Goal: Task Accomplishment & Management: Manage account settings

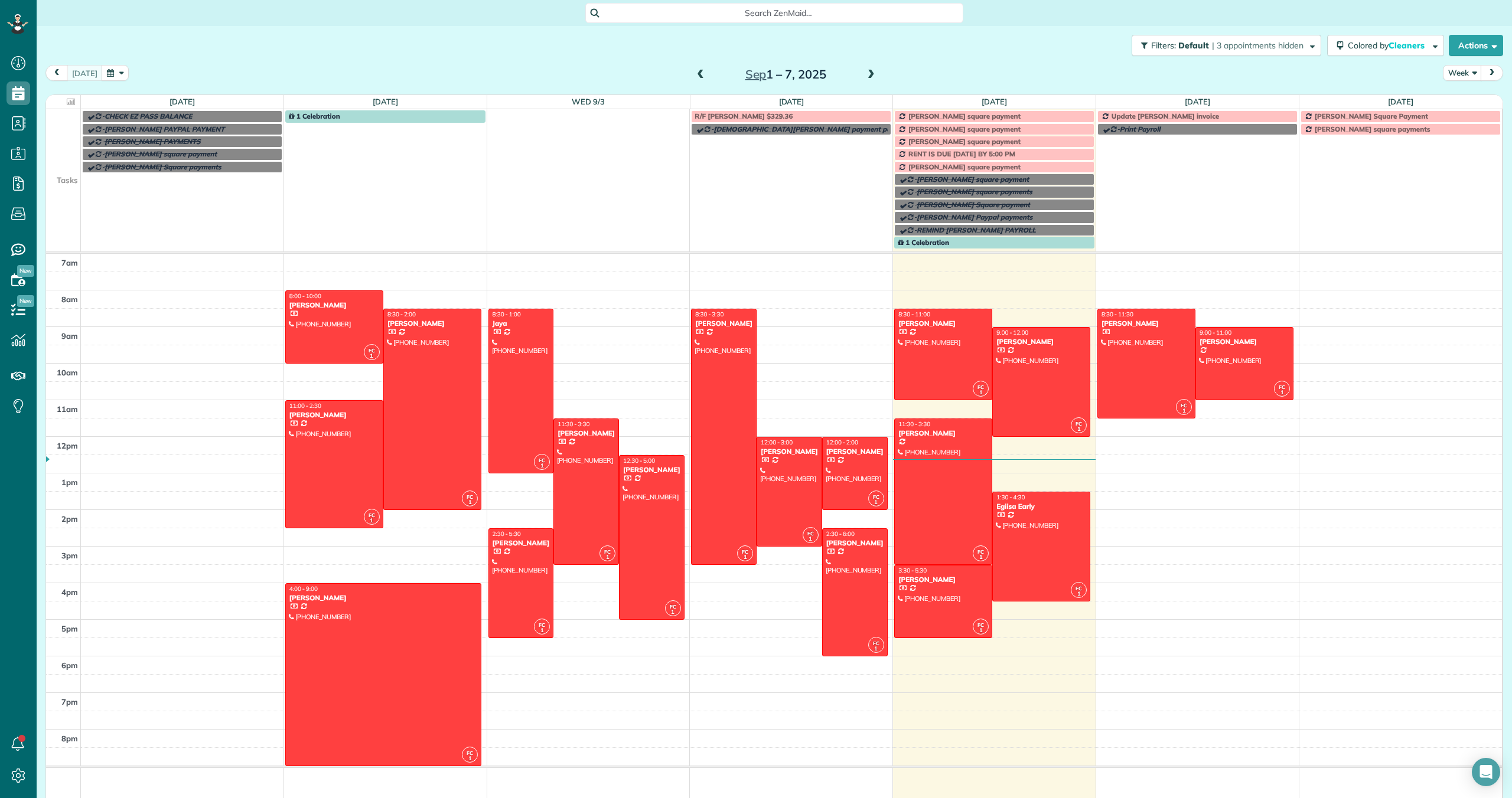
scroll to position [6, 6]
click at [1021, 535] on div at bounding box center [1041, 546] width 97 height 109
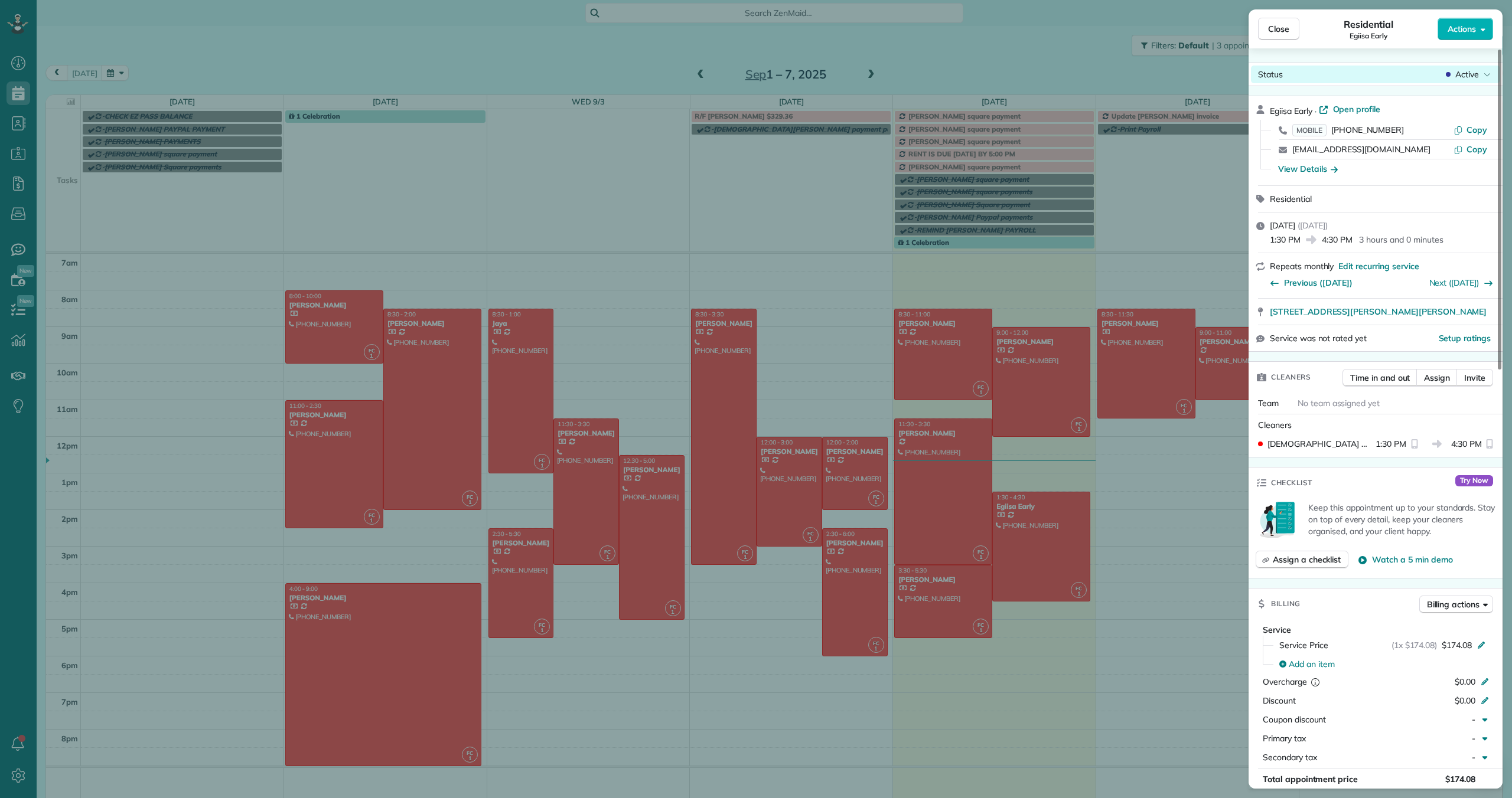
click at [1467, 73] on span "Active" at bounding box center [1467, 74] width 24 height 12
click at [1409, 132] on span "Cancelled" at bounding box center [1412, 129] width 38 height 12
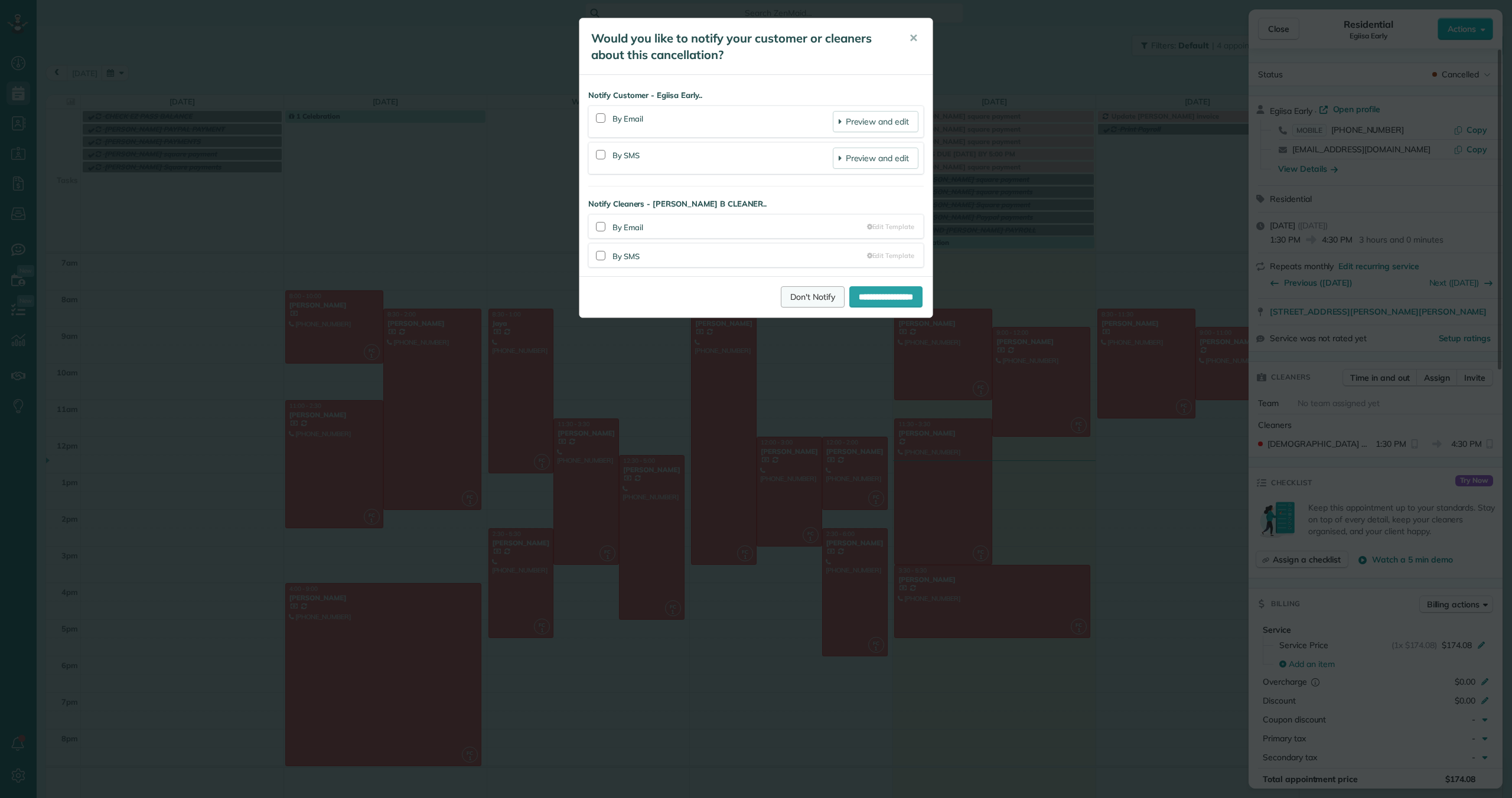
click at [792, 301] on link "Don't Notify" at bounding box center [813, 297] width 63 height 21
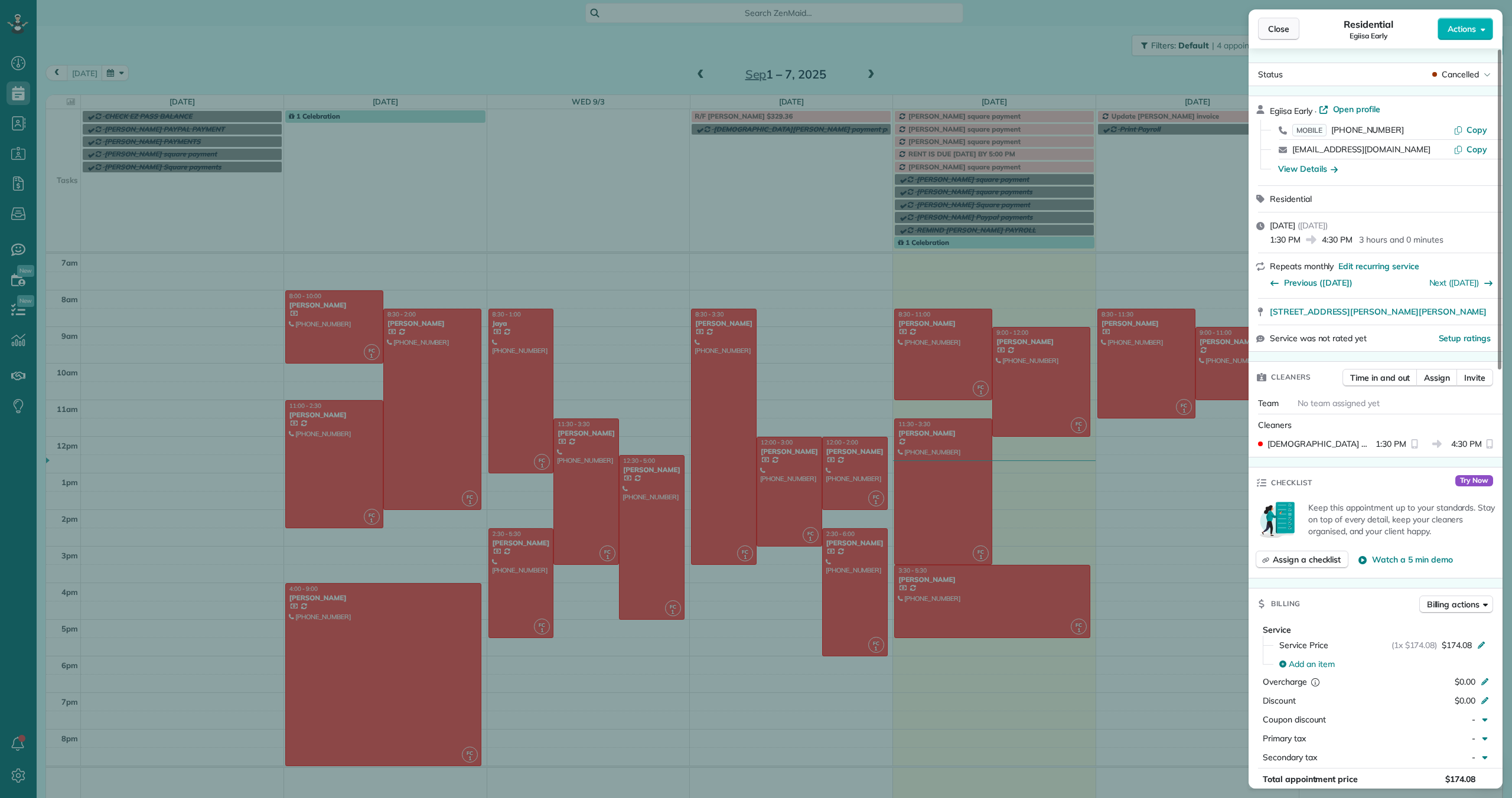
click at [1283, 25] on span "Close" at bounding box center [1278, 29] width 21 height 12
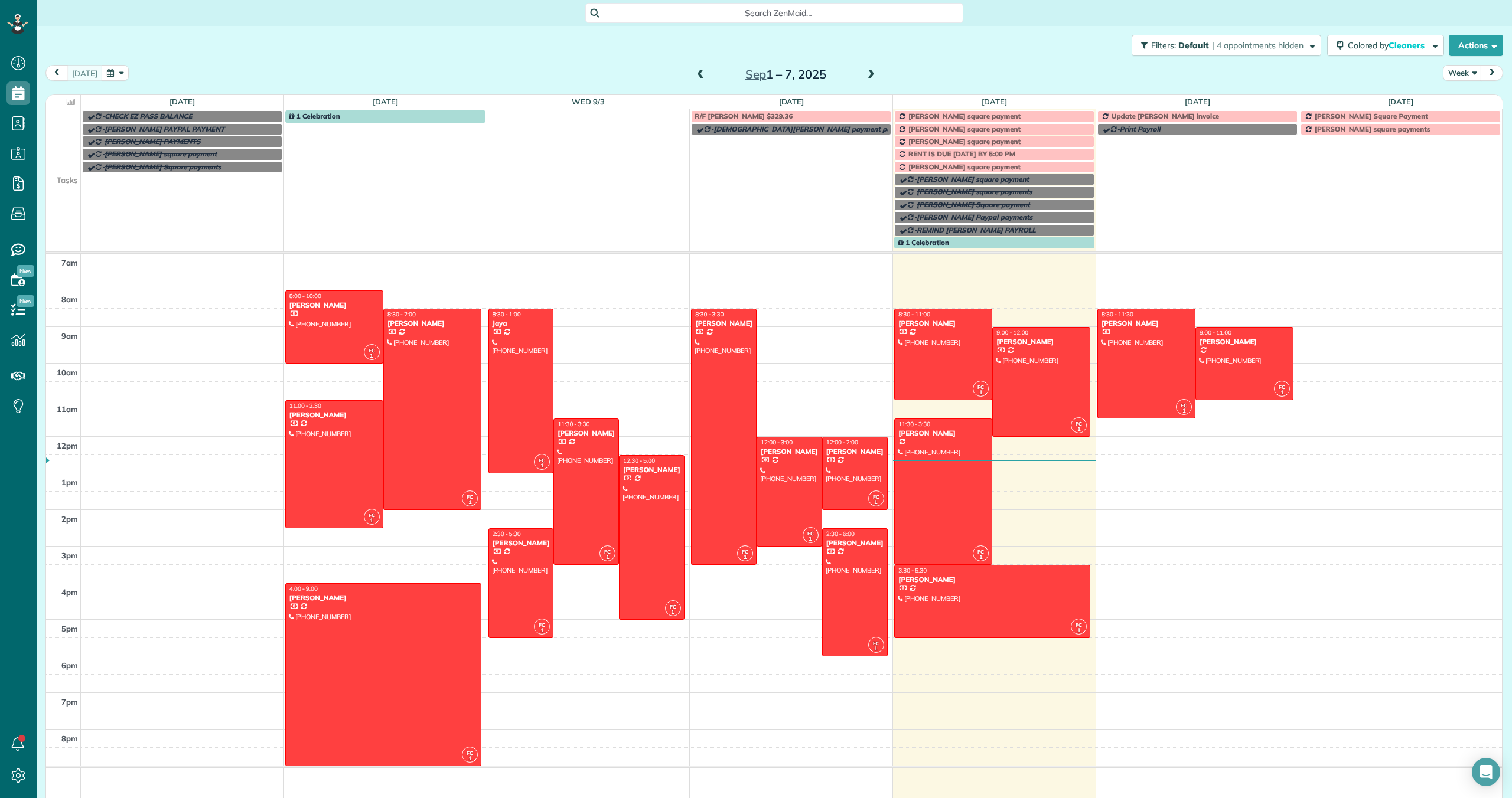
click at [870, 75] on span at bounding box center [871, 74] width 13 height 11
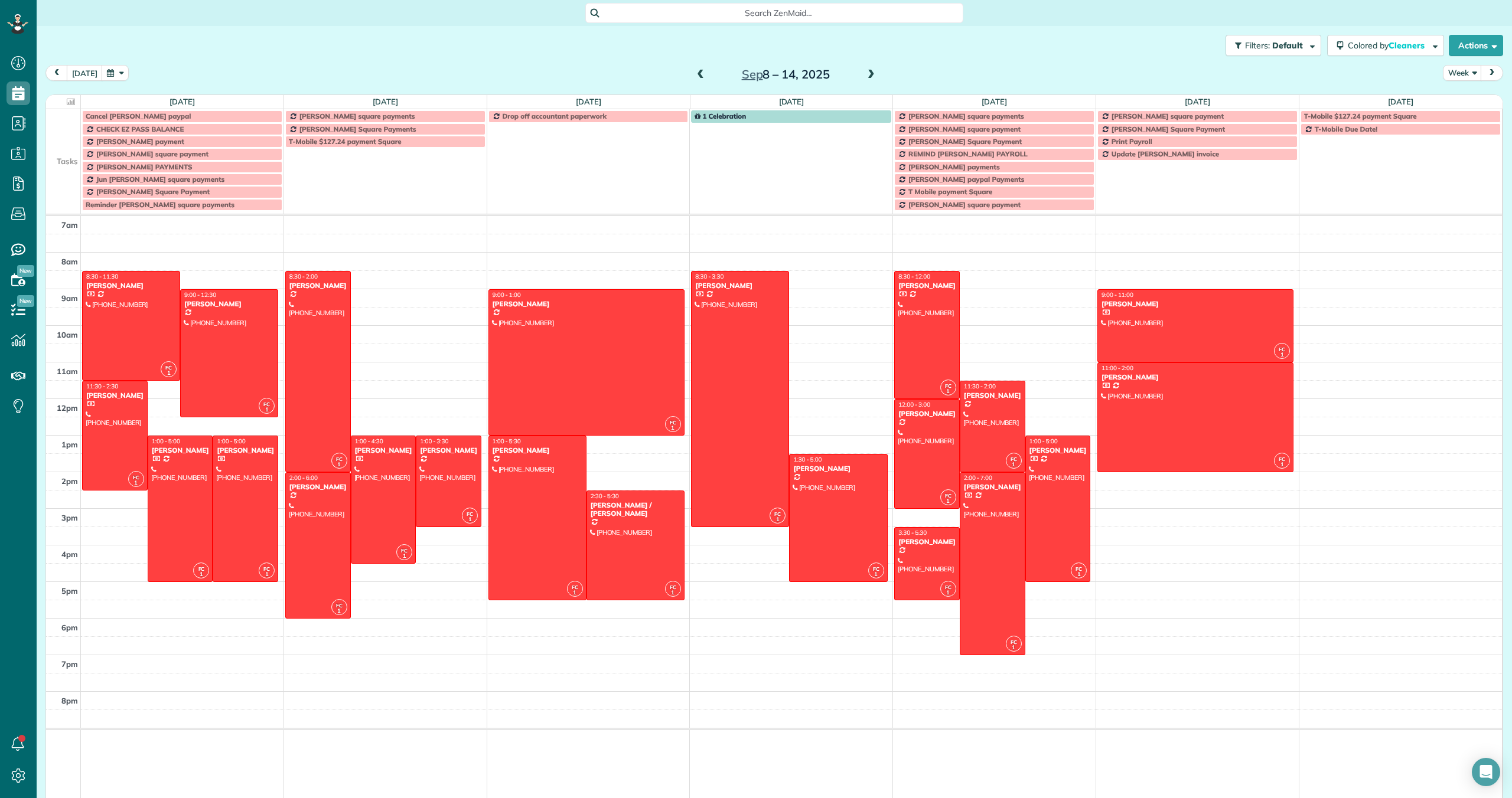
click at [869, 74] on span at bounding box center [871, 74] width 13 height 11
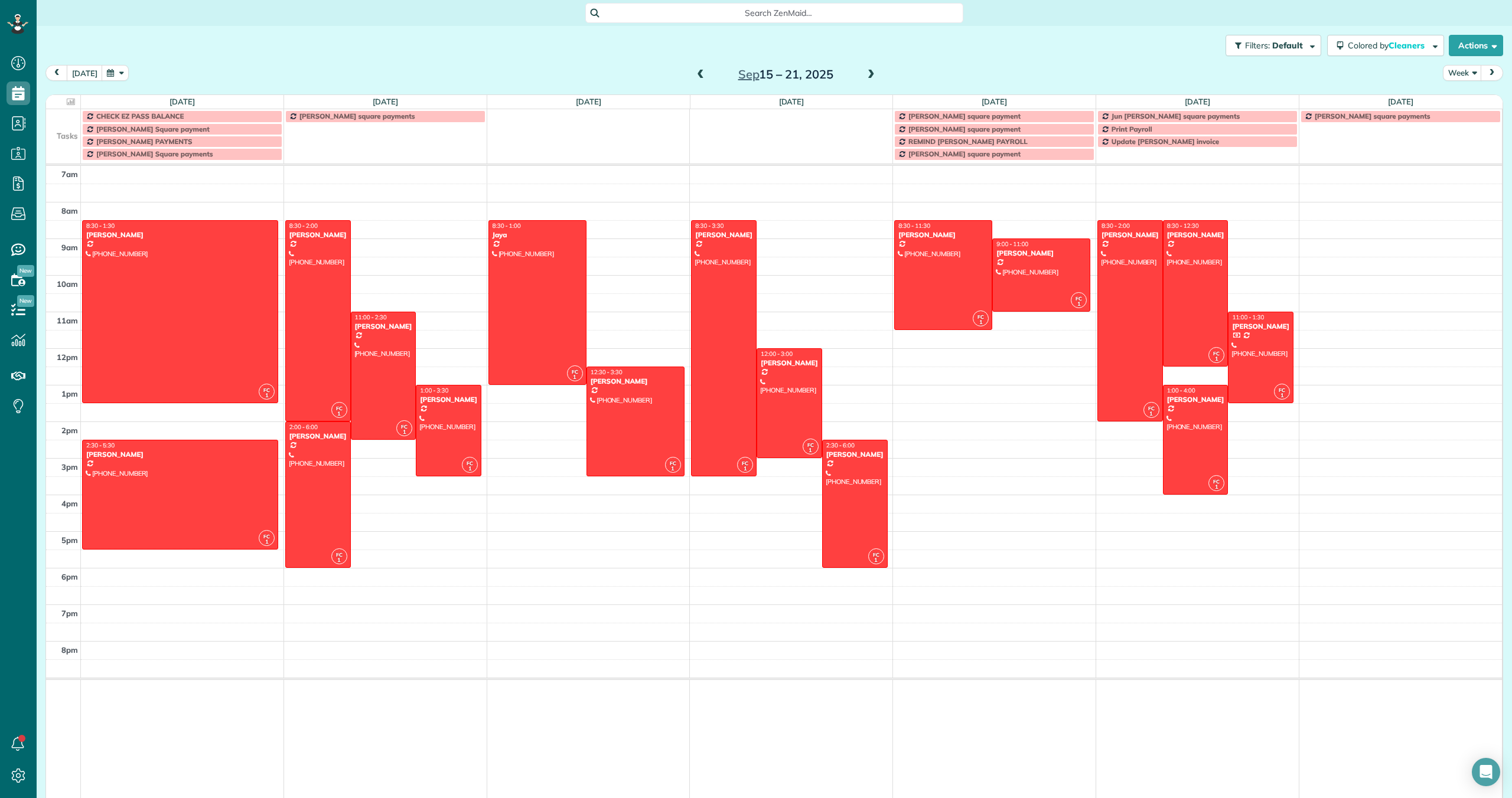
click at [706, 71] on div "Sep 15 – 21, 2025" at bounding box center [785, 75] width 189 height 19
click at [698, 71] on span at bounding box center [701, 74] width 13 height 11
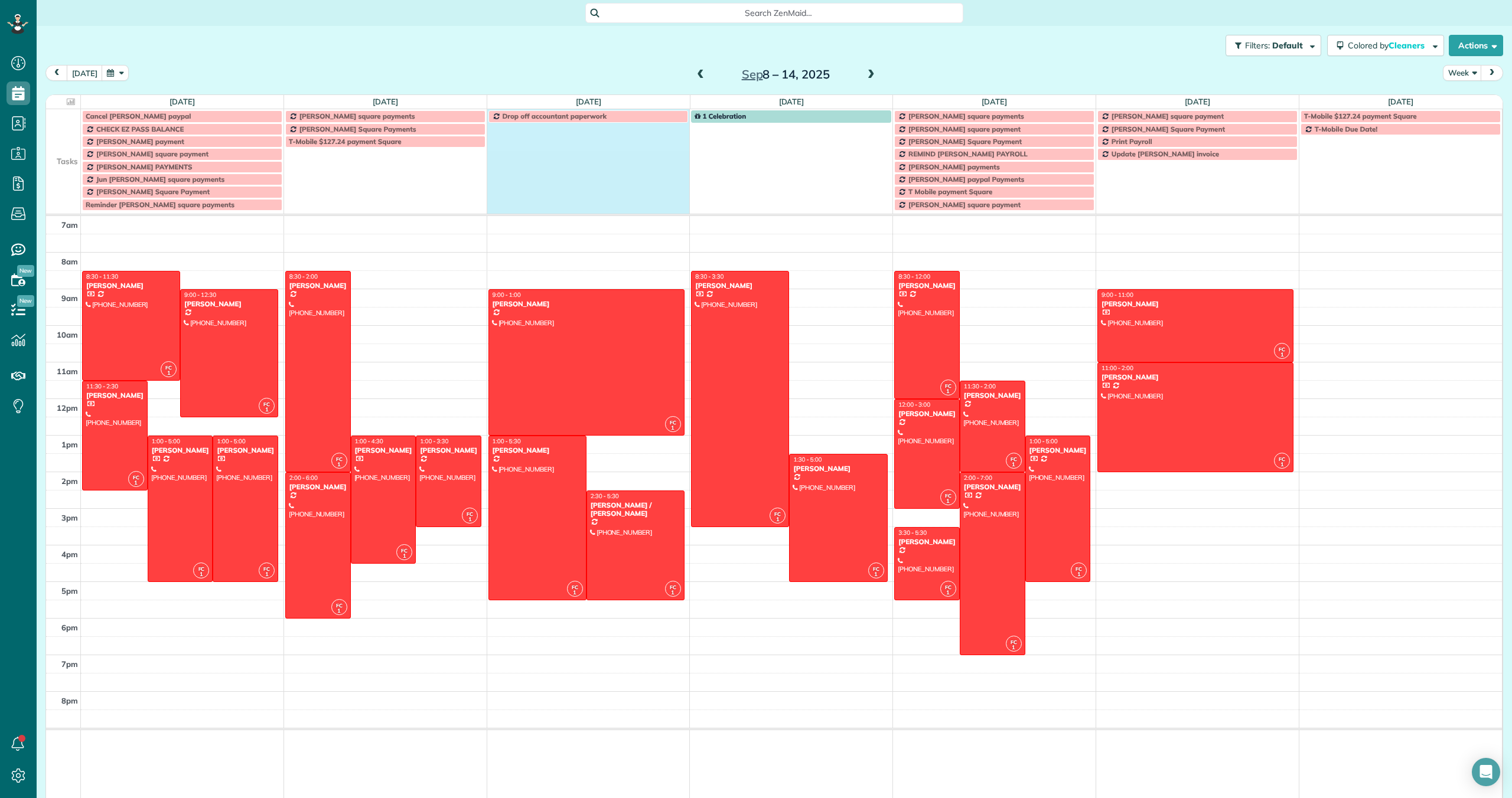
click at [522, 136] on td "Drop off accountant paperwork" at bounding box center [588, 161] width 203 height 102
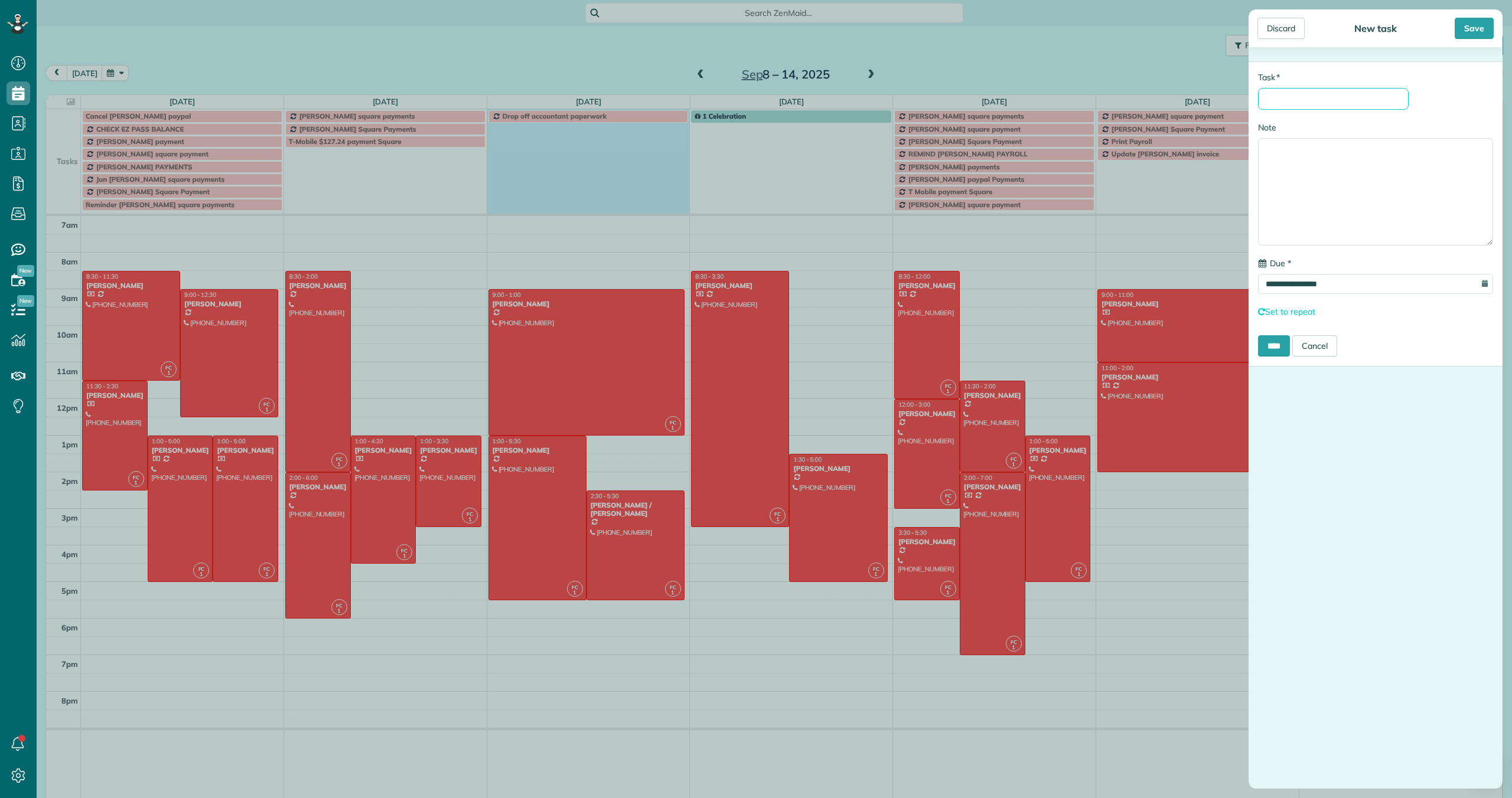
click at [1264, 101] on input "* Task" at bounding box center [1333, 98] width 151 height 22
type input "**********"
click at [1283, 149] on textarea "Note" at bounding box center [1375, 192] width 235 height 108
type textarea "**********"
click at [1273, 355] on input "****" at bounding box center [1273, 346] width 32 height 21
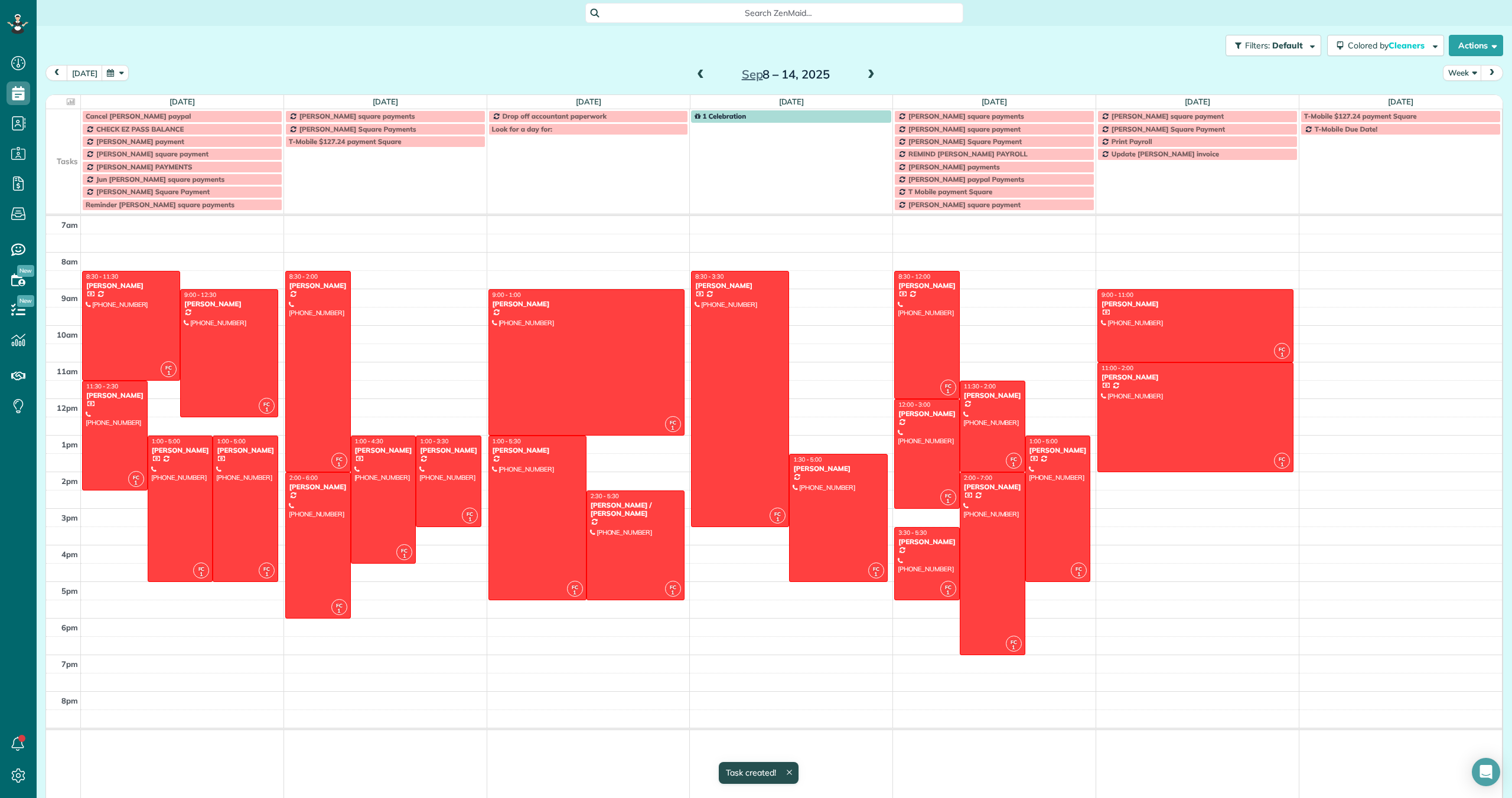
click at [517, 132] on span "Look for a day for:" at bounding box center [522, 129] width 61 height 9
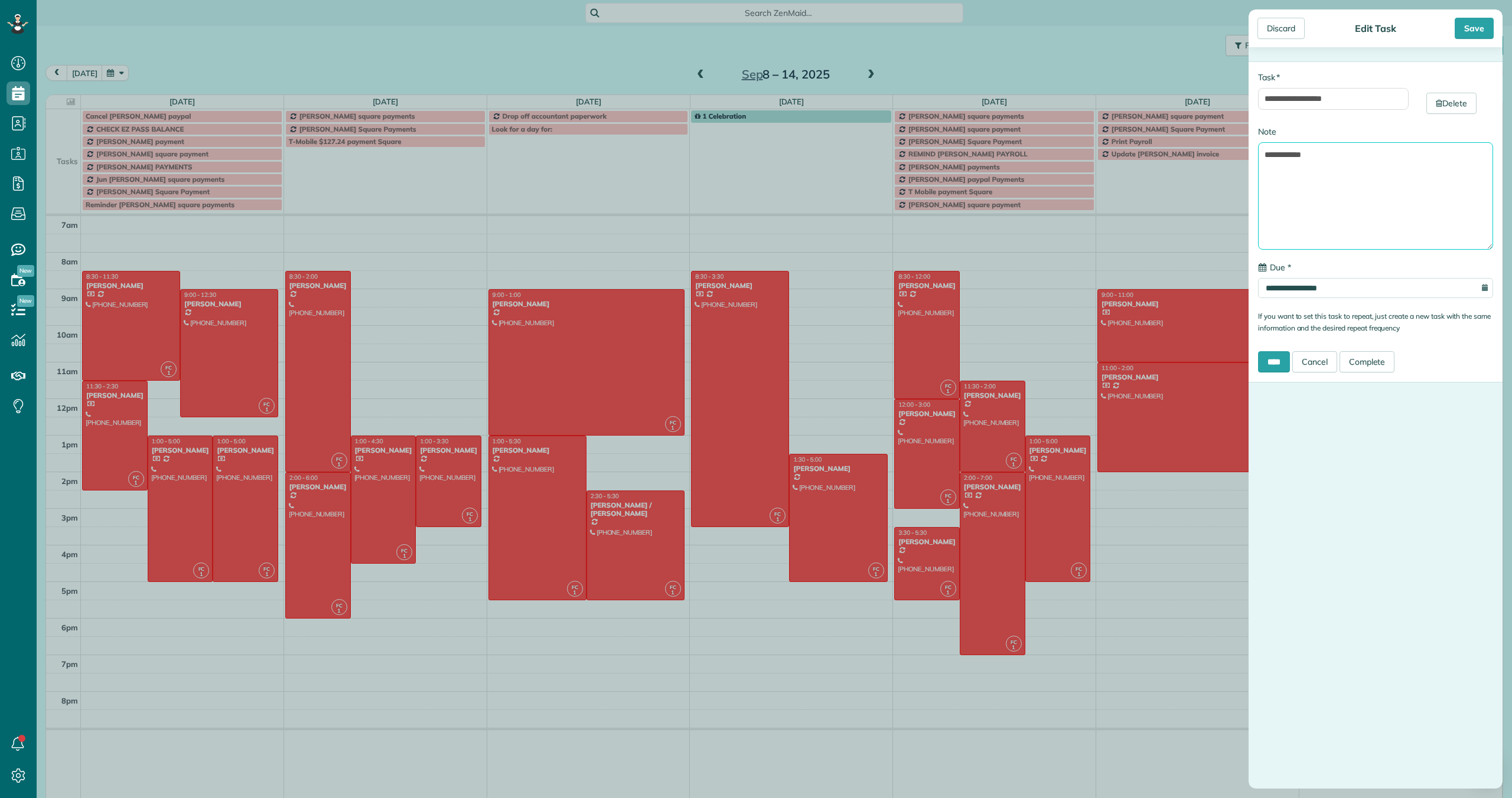
click at [1332, 158] on textarea "**********" at bounding box center [1375, 196] width 235 height 108
type textarea "**********"
click at [1279, 358] on input "****" at bounding box center [1273, 362] width 32 height 21
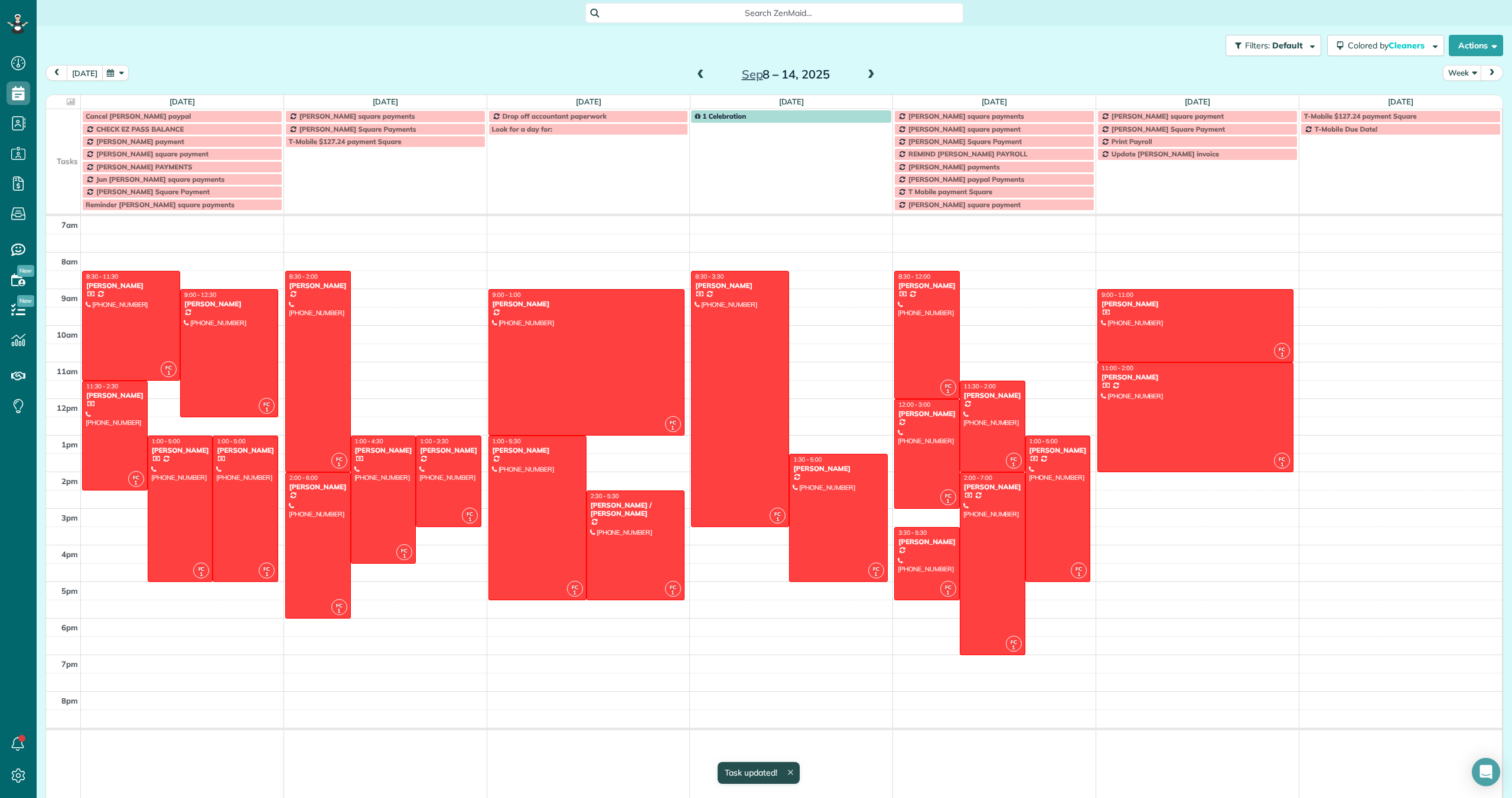
click at [87, 72] on button "[DATE]" at bounding box center [84, 73] width 36 height 16
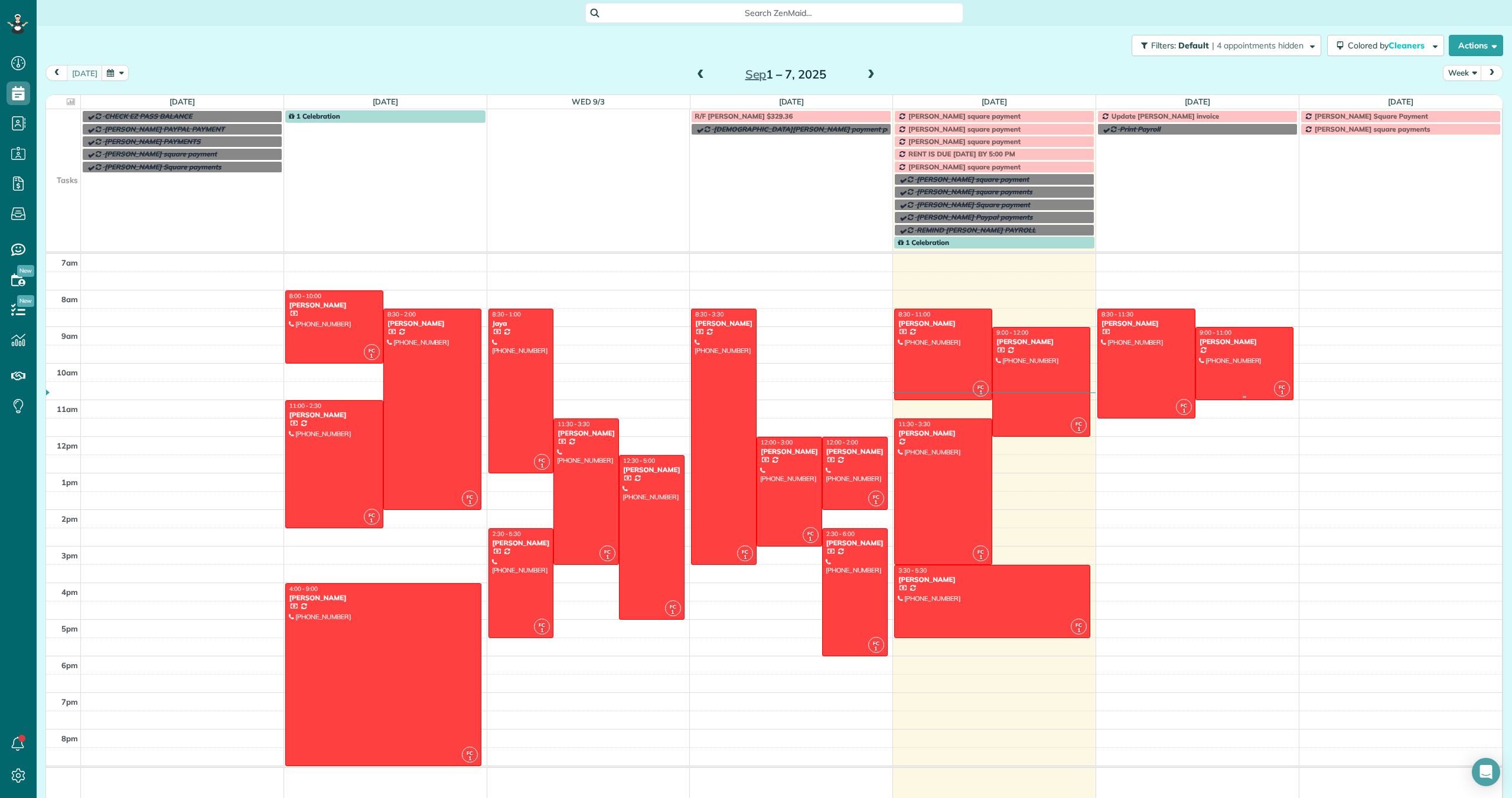
click at [1223, 364] on div at bounding box center [1244, 363] width 97 height 72
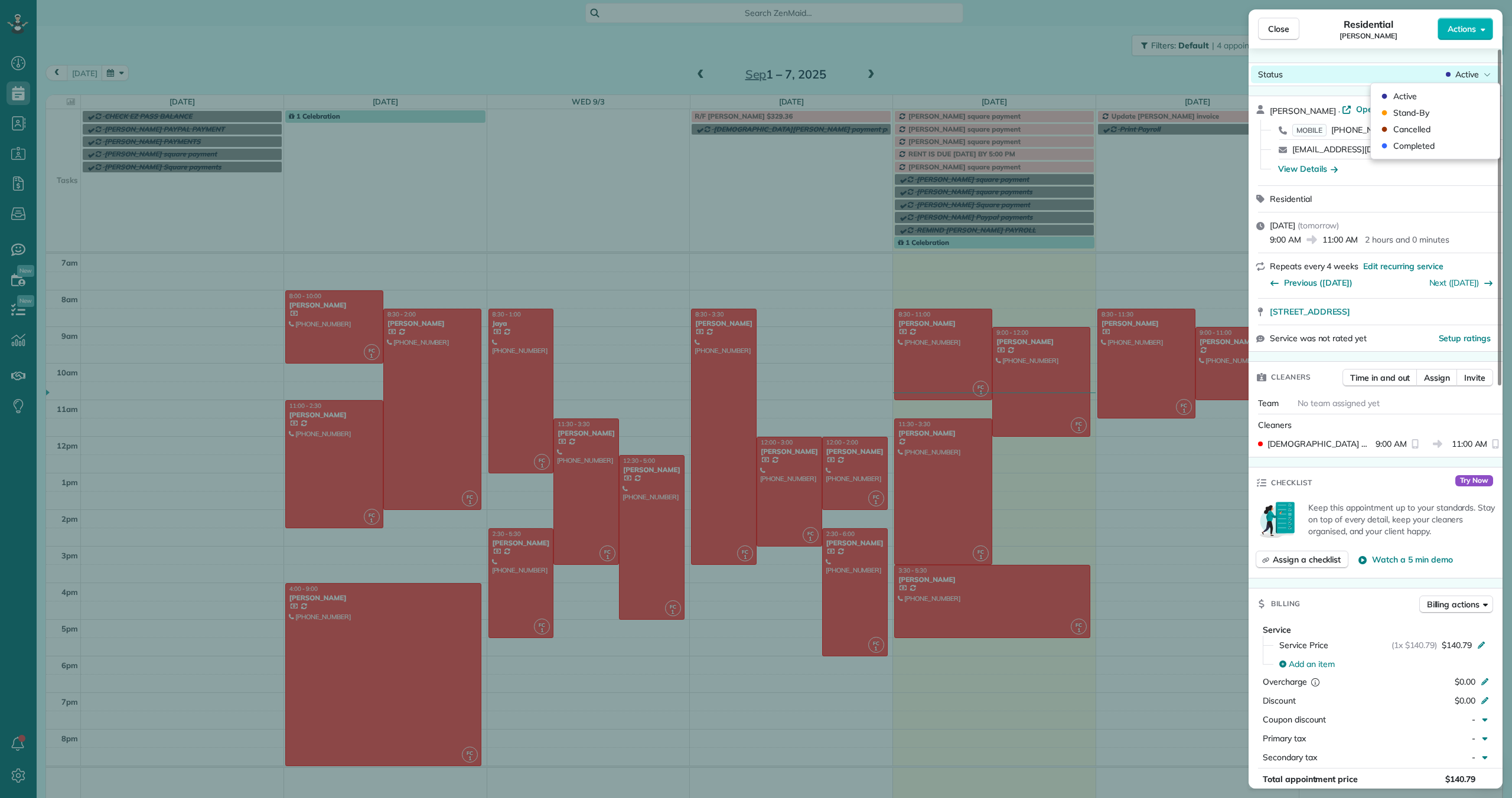
click at [1468, 72] on span "Active" at bounding box center [1467, 74] width 24 height 12
click at [1413, 131] on span "Cancelled" at bounding box center [1412, 129] width 38 height 12
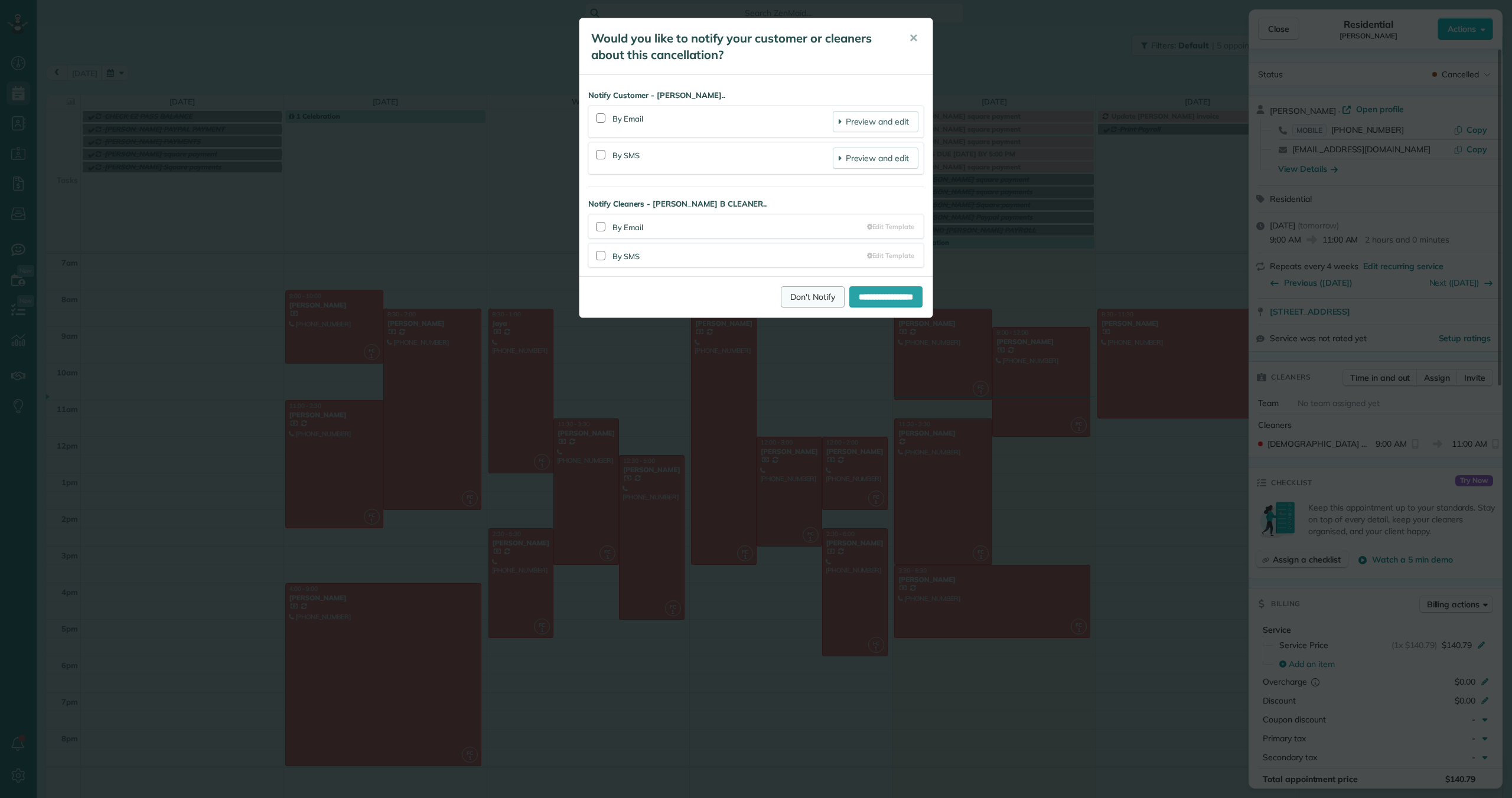
click at [798, 297] on link "Don't Notify" at bounding box center [813, 297] width 63 height 21
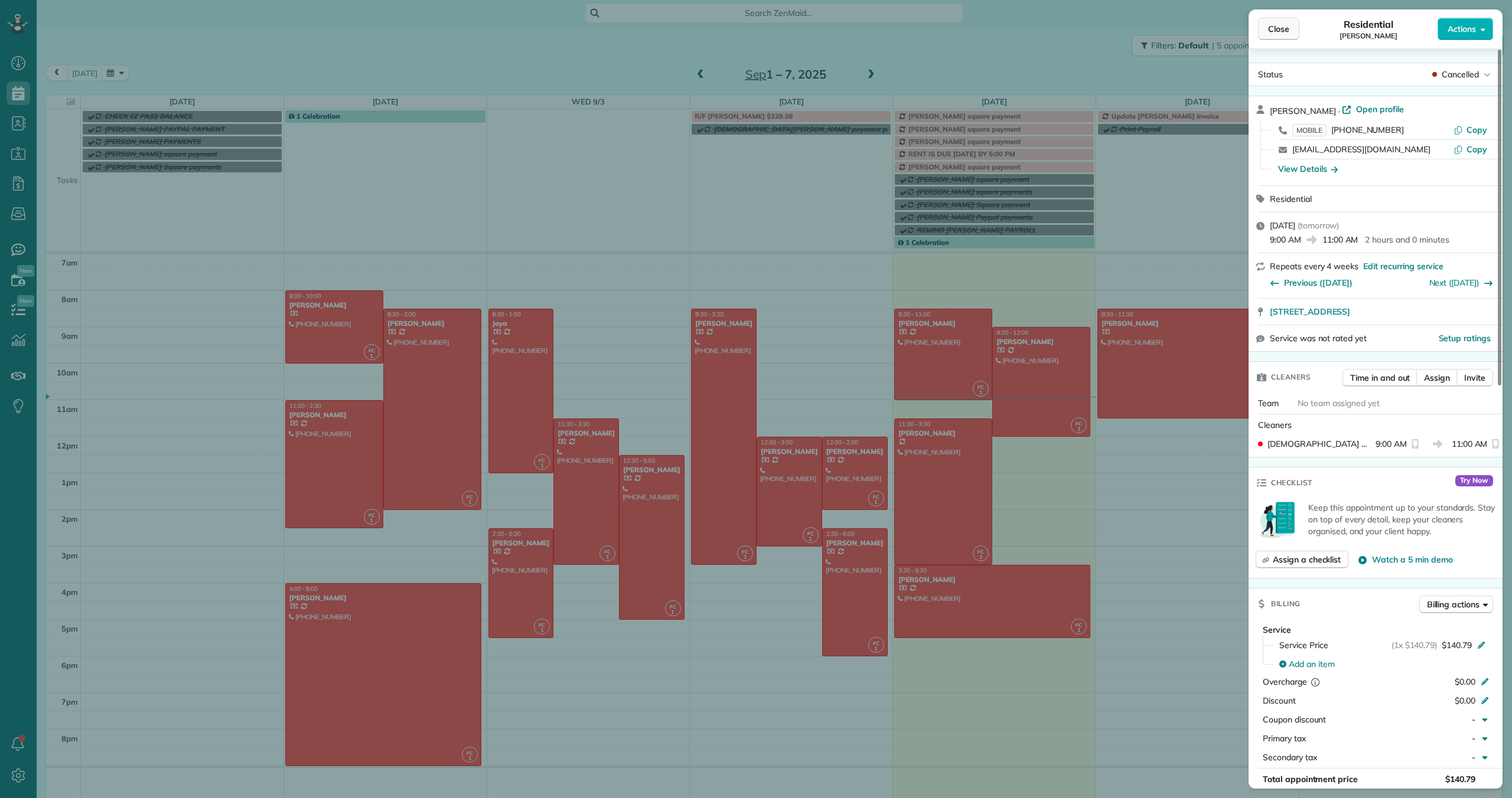
click at [1277, 33] on span "Close" at bounding box center [1278, 29] width 21 height 12
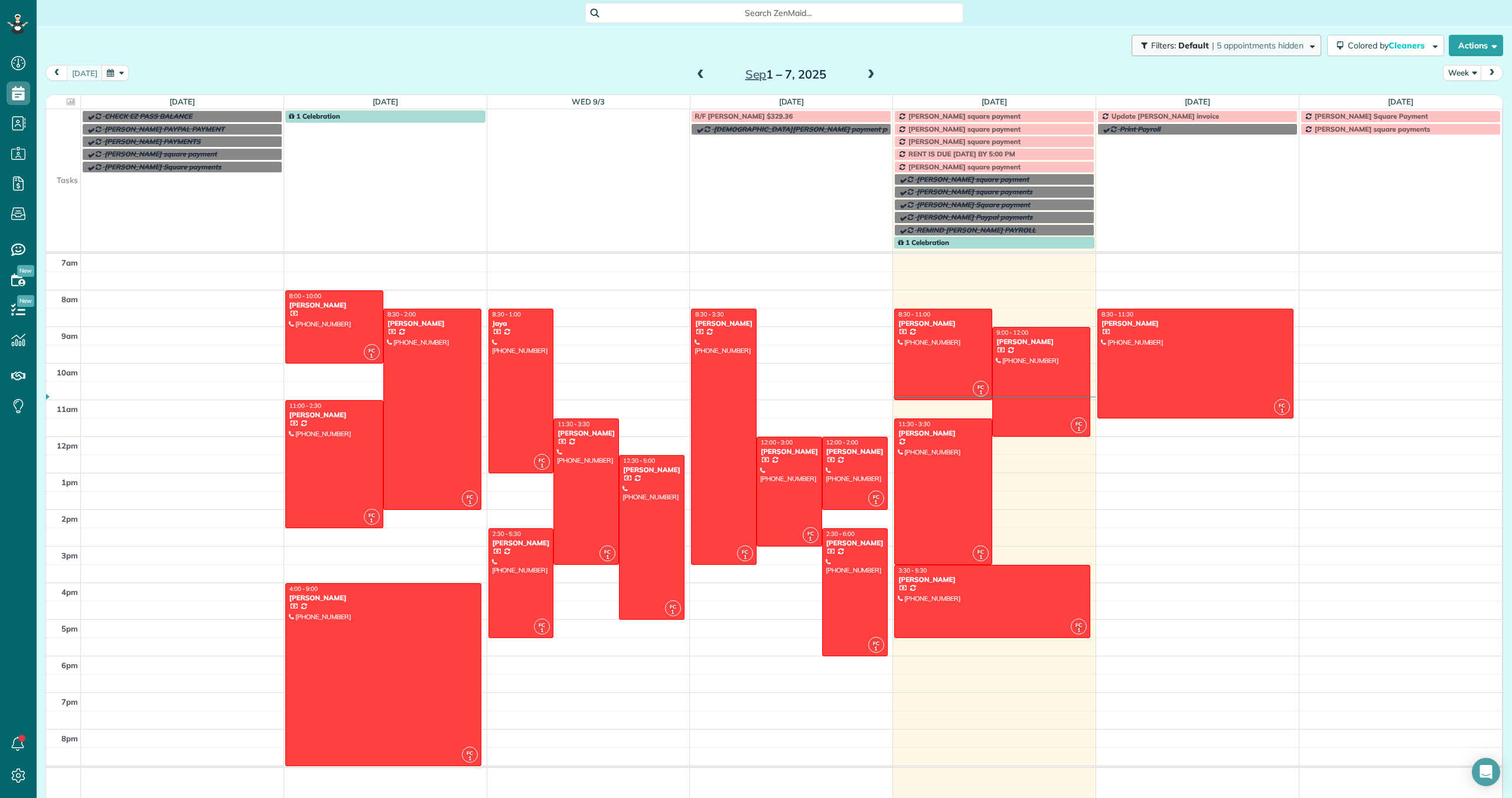
click at [1247, 45] on span "| 5 appointments hidden" at bounding box center [1257, 45] width 91 height 11
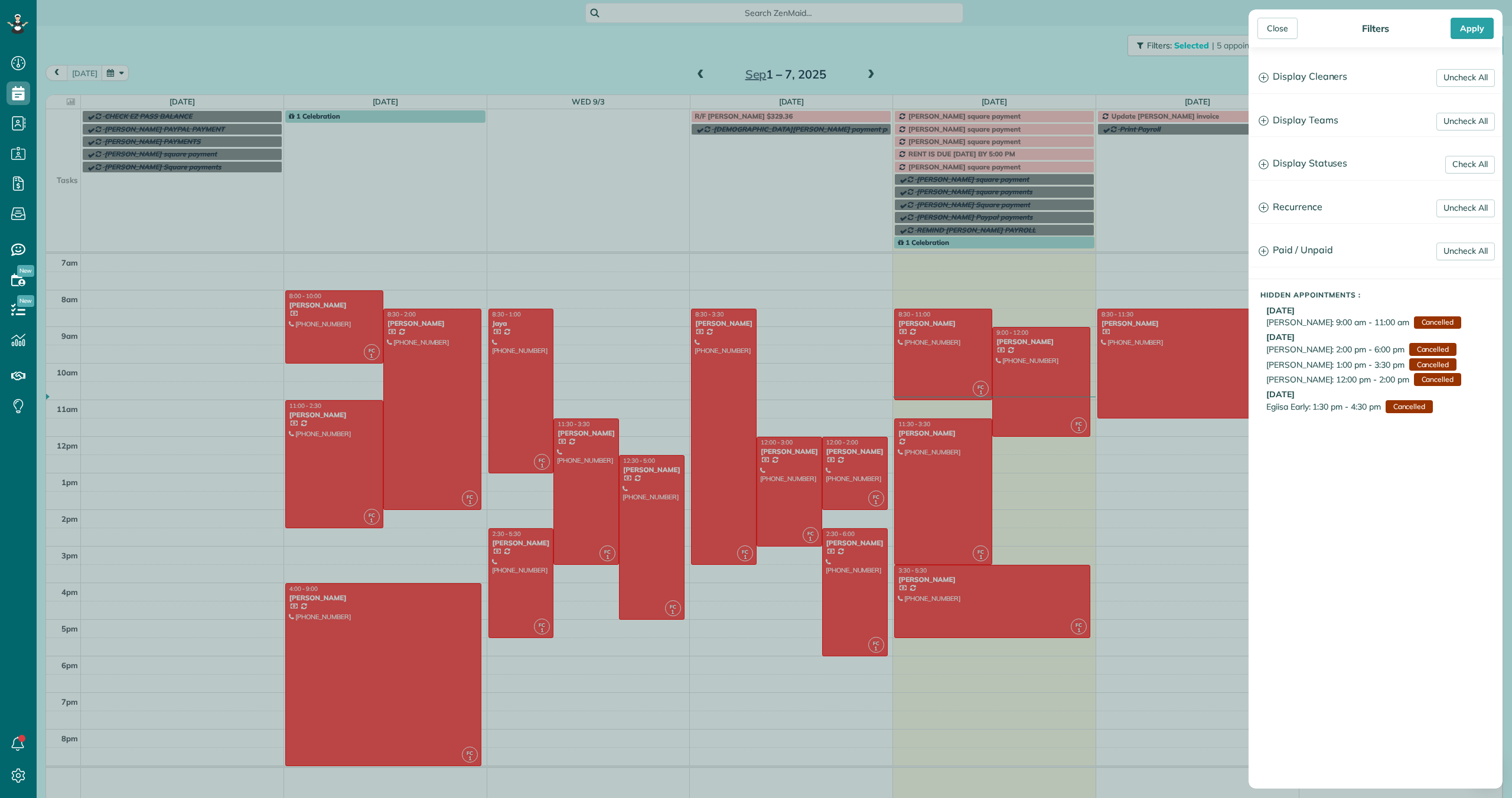
click at [682, 13] on div "Close Filters Apply Uncheck All Display Cleaners FARY AND ARMANDO BORRELL FARY …" at bounding box center [756, 399] width 1512 height 798
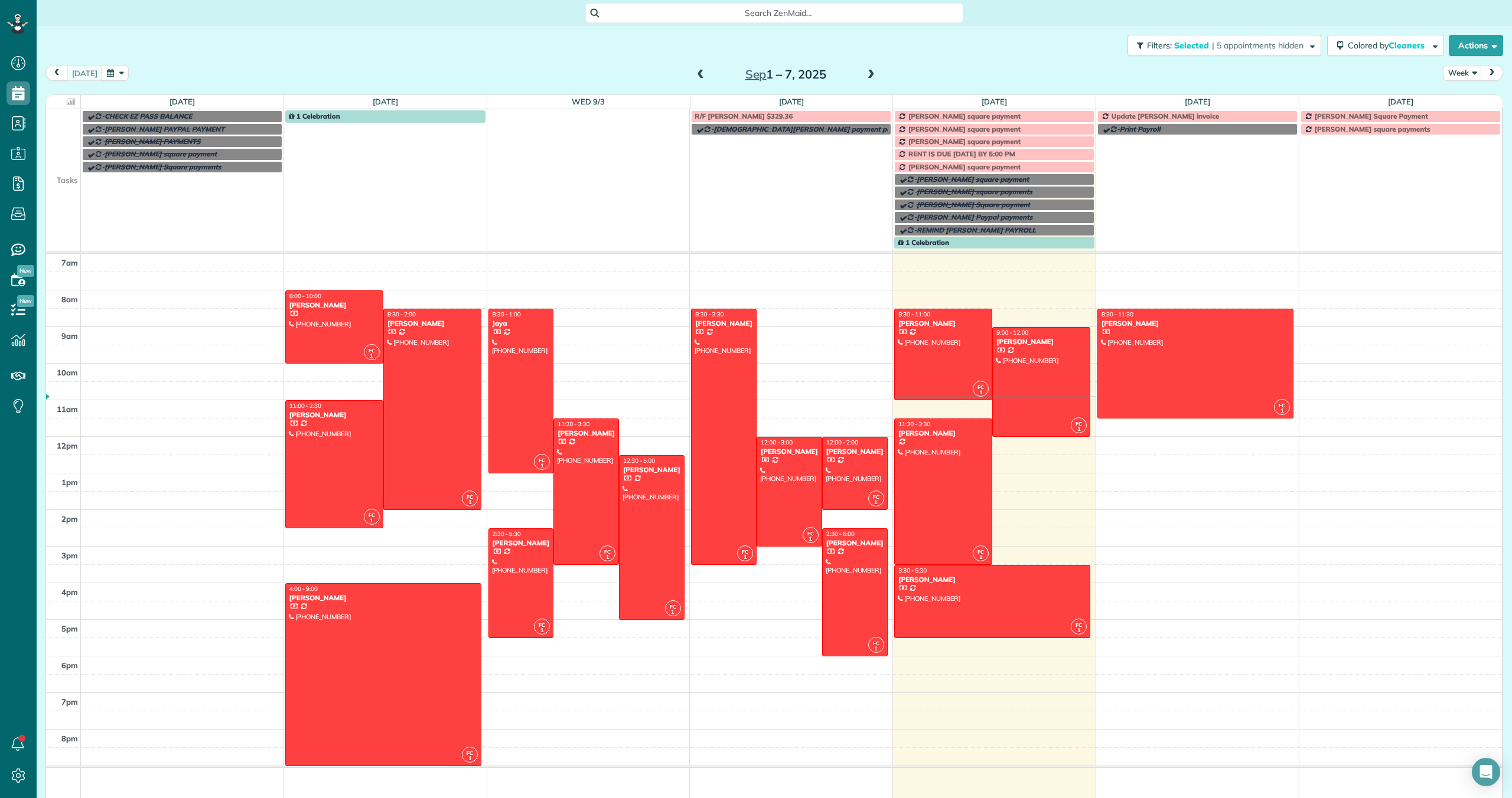
click at [683, 13] on span "Search ZenMaid…" at bounding box center [778, 12] width 359 height 12
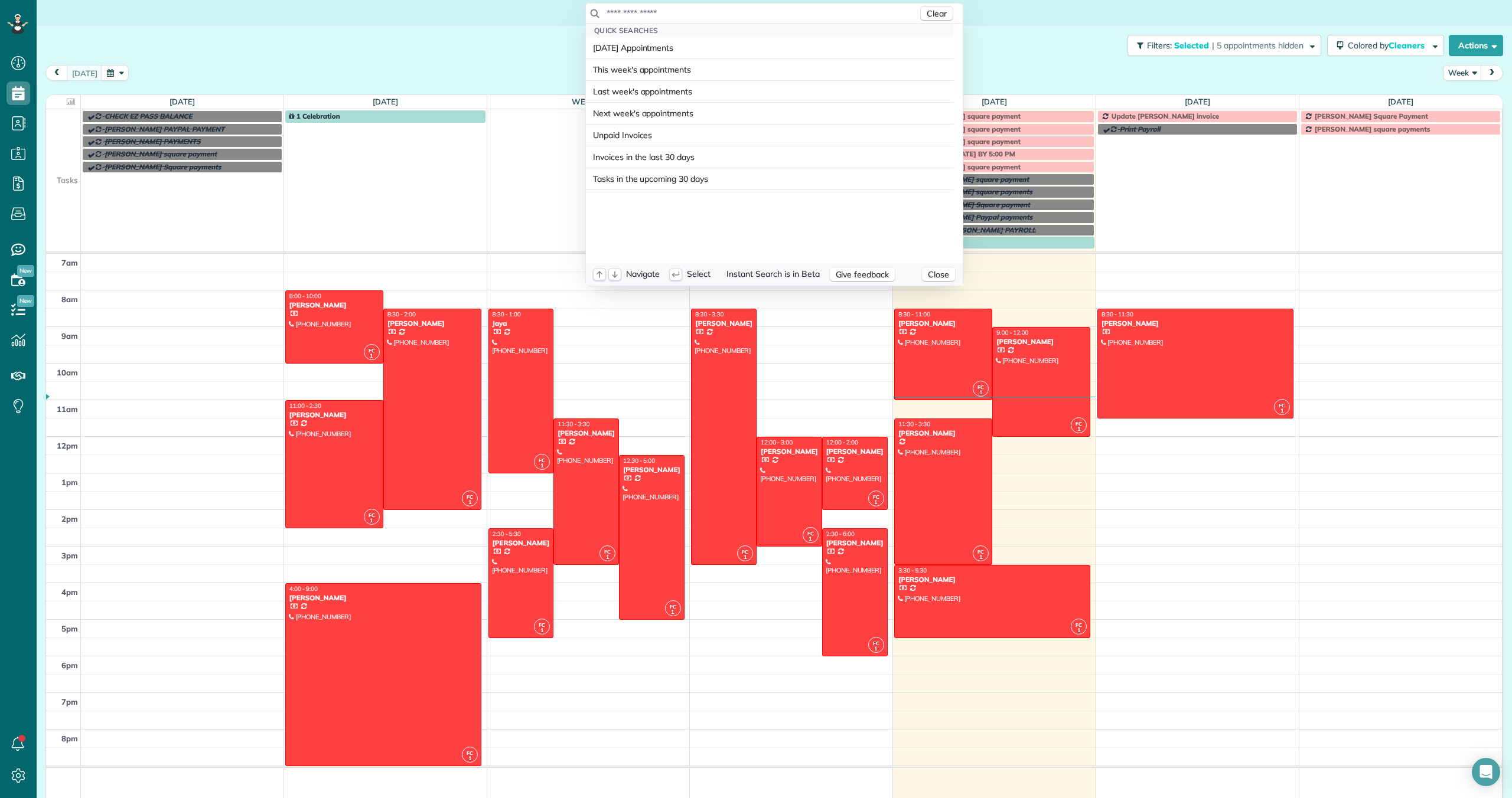
click at [683, 13] on input "text" at bounding box center [762, 12] width 312 height 12
type input "*"
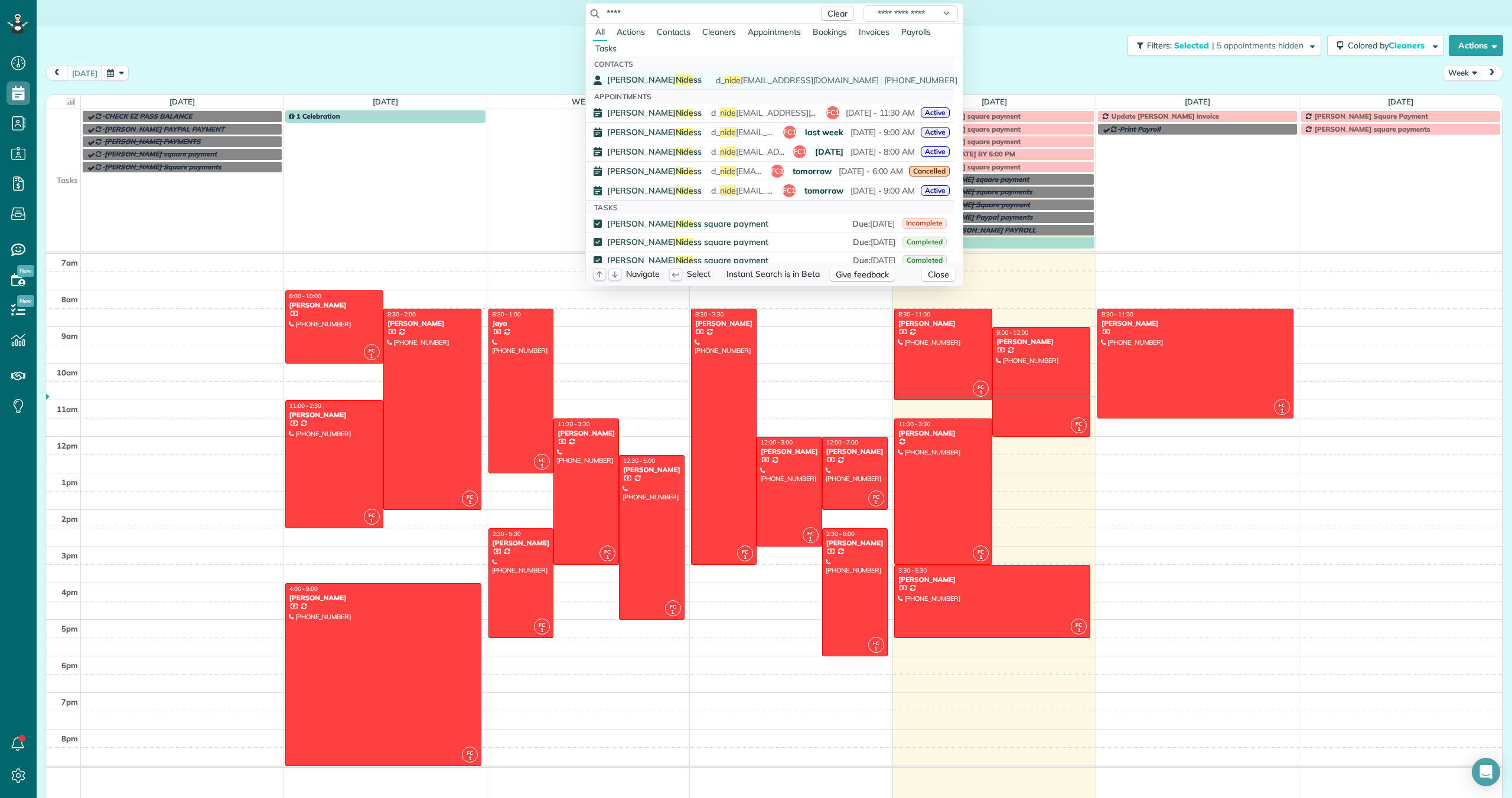
type input "****"
click at [675, 79] on span "Nide" at bounding box center [684, 79] width 18 height 11
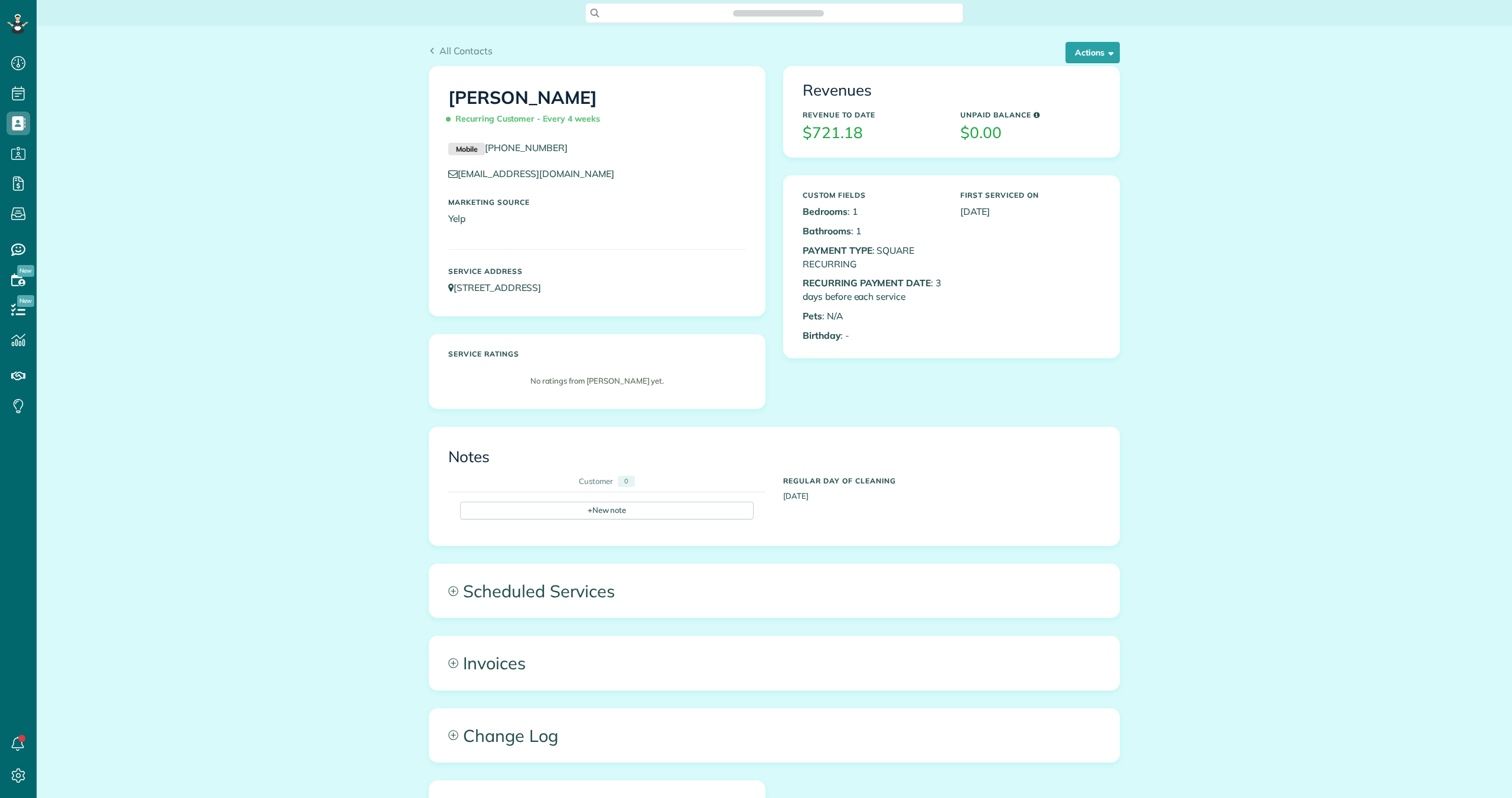
scroll to position [6, 6]
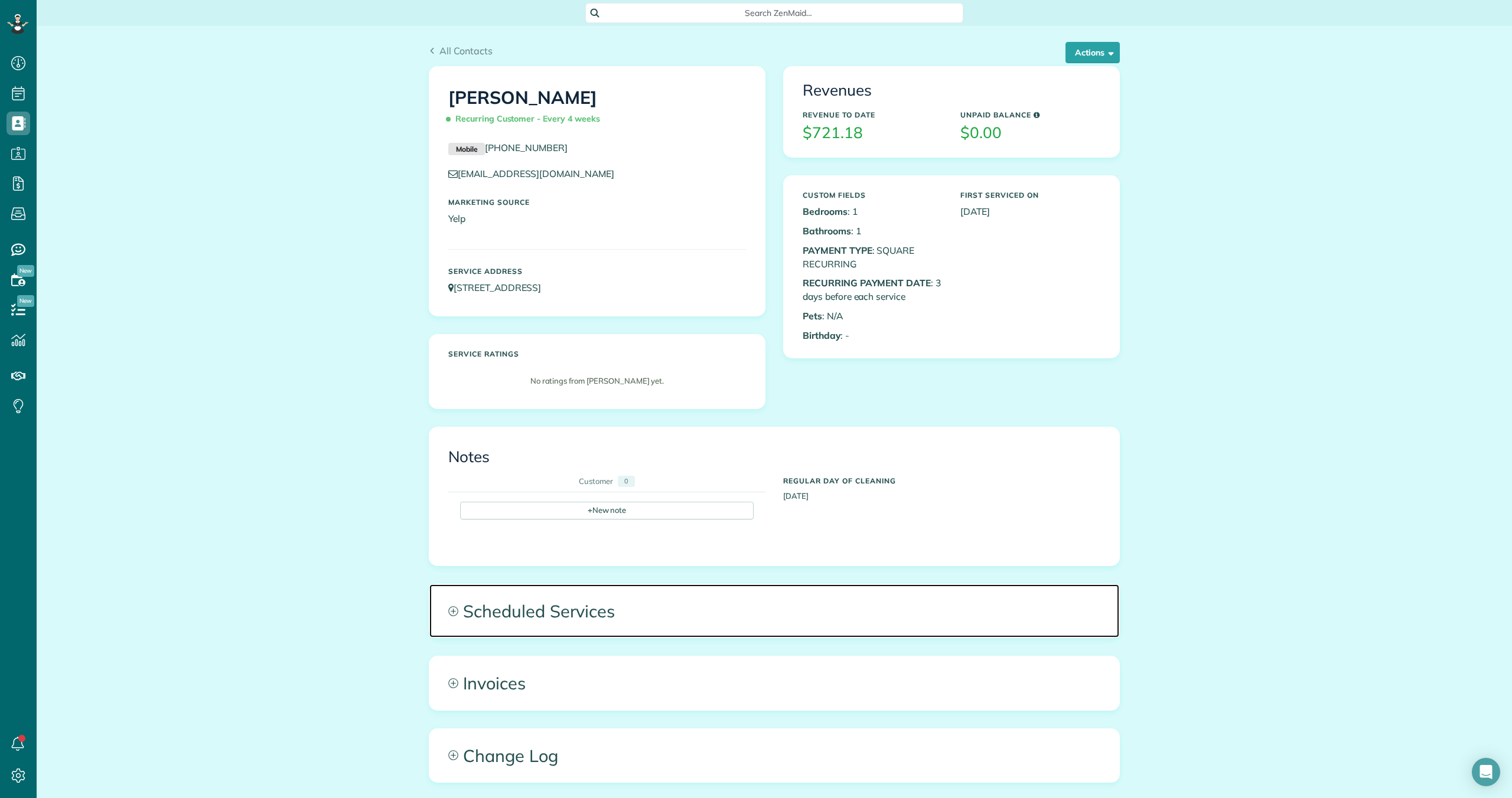
click at [508, 612] on span "Scheduled Services" at bounding box center [773, 611] width 690 height 53
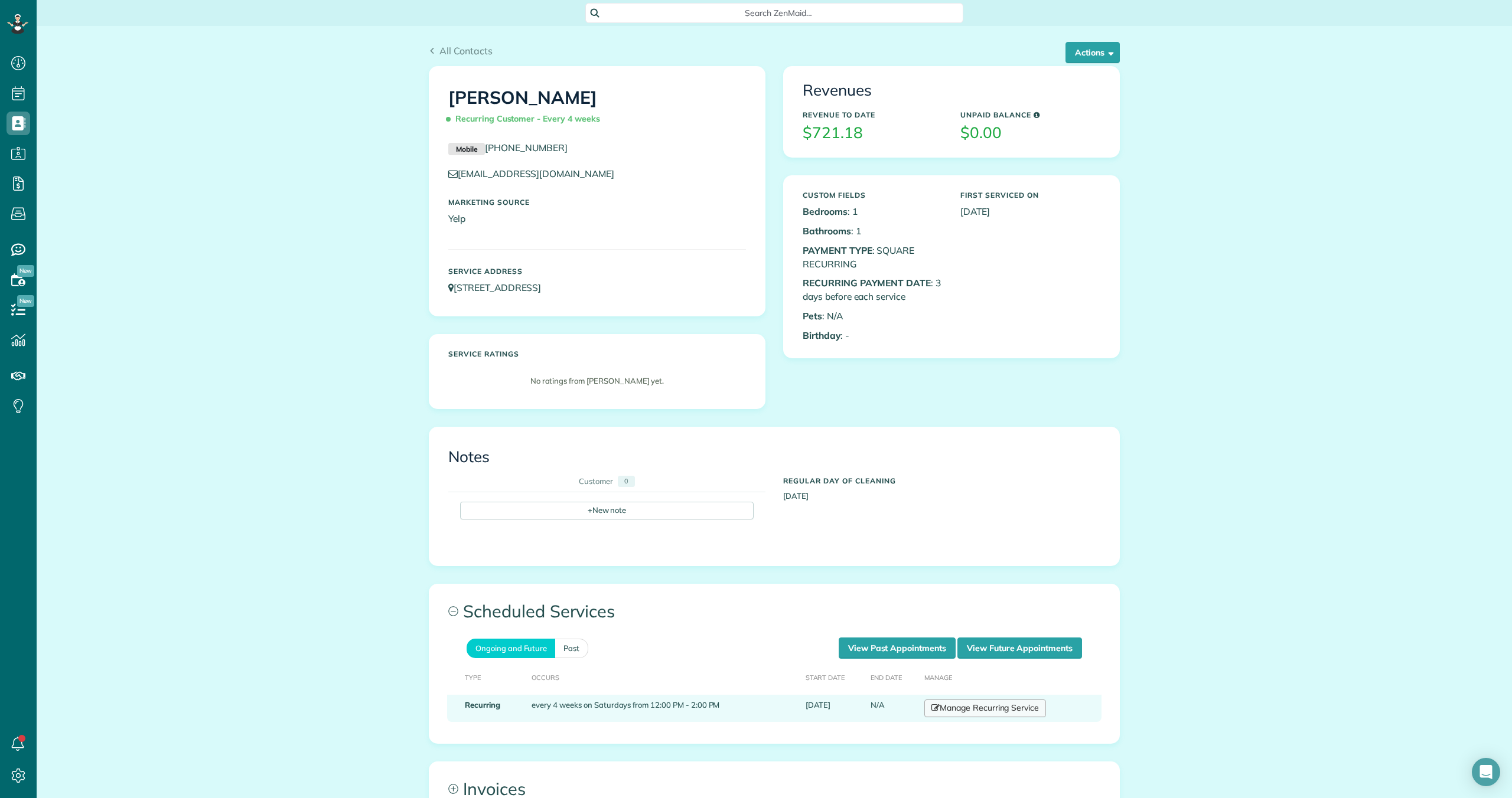
click at [966, 712] on link "Manage Recurring Service" at bounding box center [985, 709] width 121 height 17
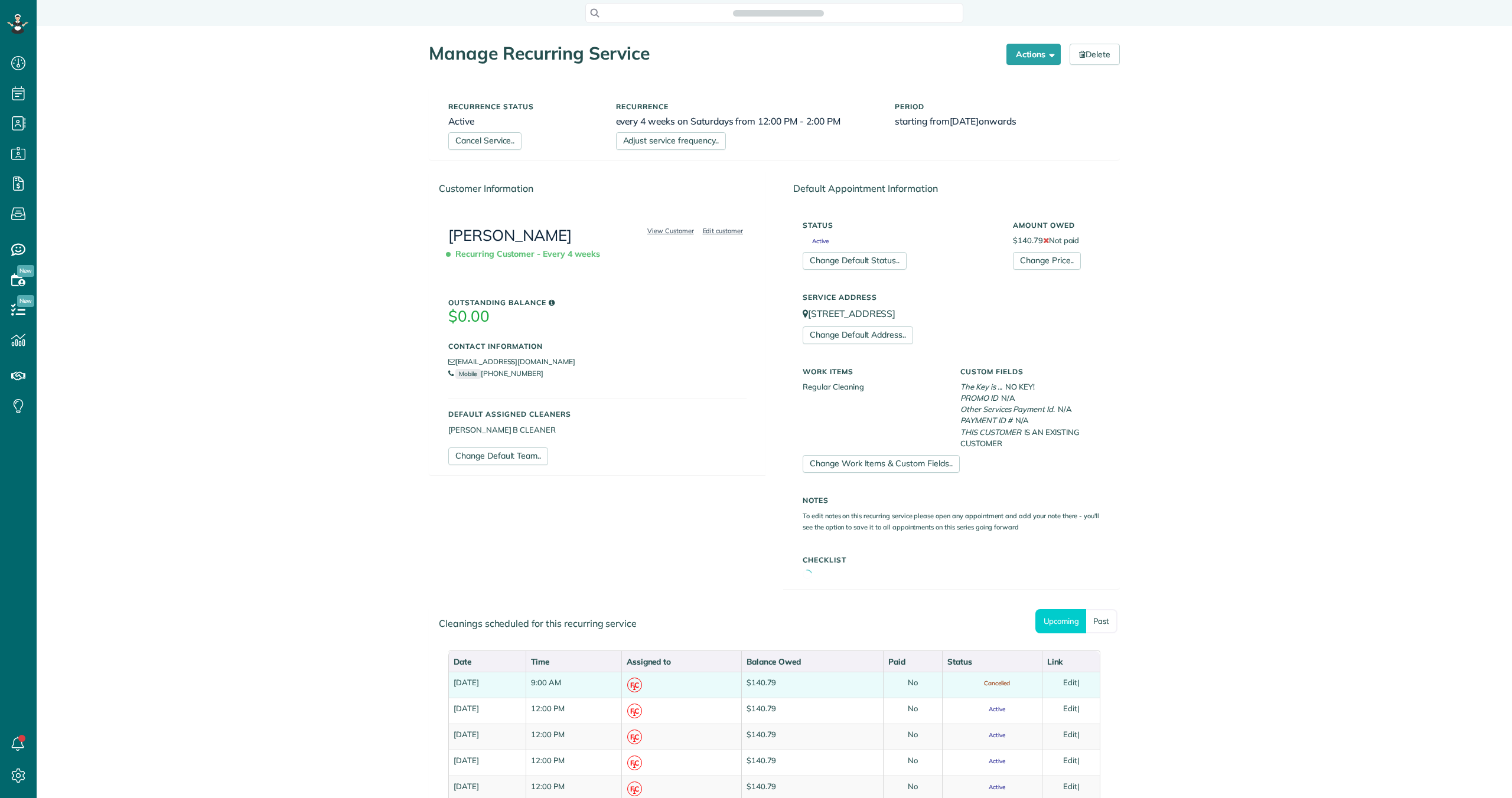
scroll to position [6, 6]
click at [1076, 680] on link "Edit" at bounding box center [1070, 683] width 14 height 10
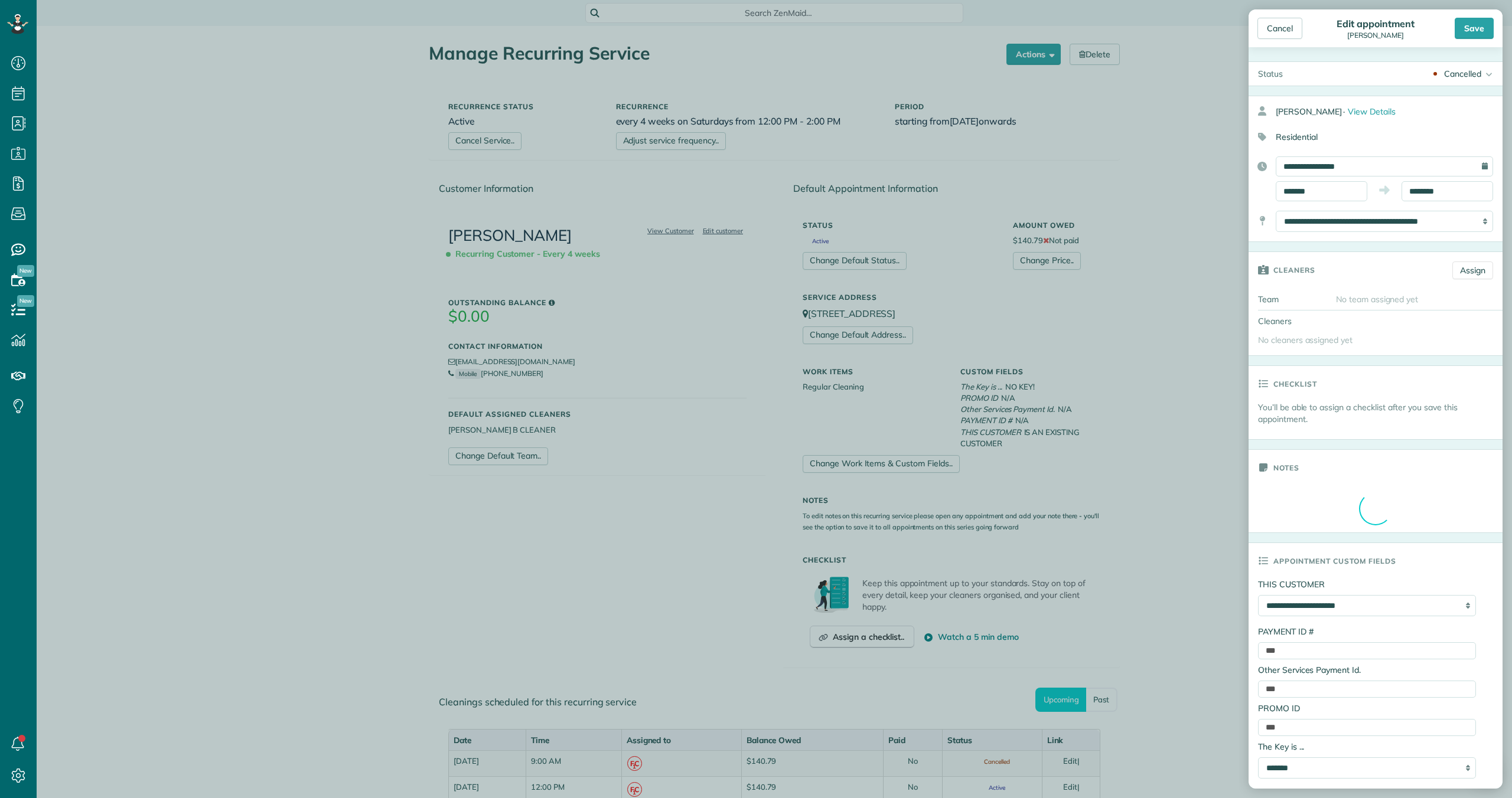
click at [1459, 74] on div "Cancelled" at bounding box center [1462, 74] width 38 height 12
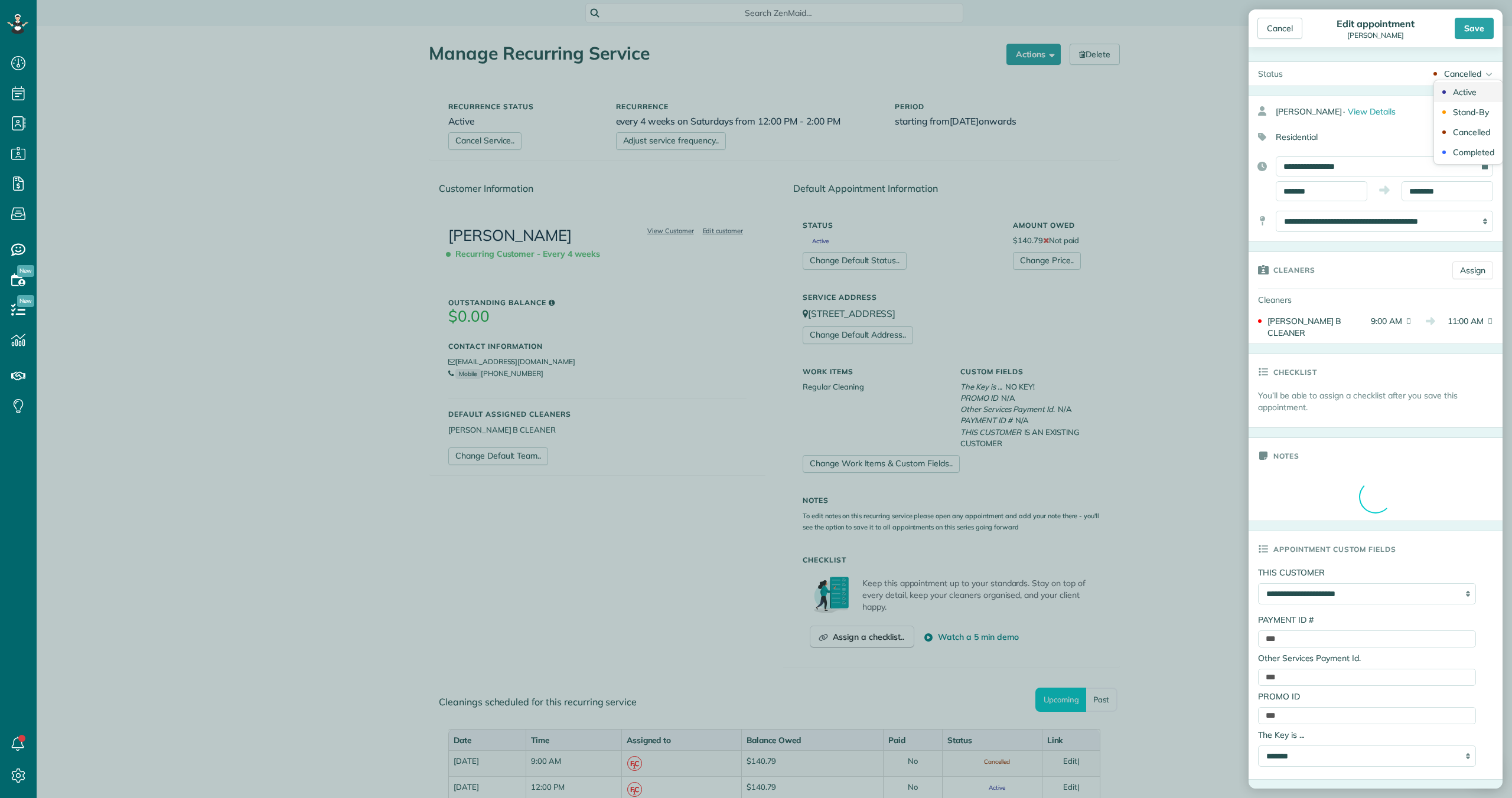
click at [1461, 91] on div "Active" at bounding box center [1465, 91] width 24 height 9
click at [1473, 24] on div "Save" at bounding box center [1474, 28] width 39 height 21
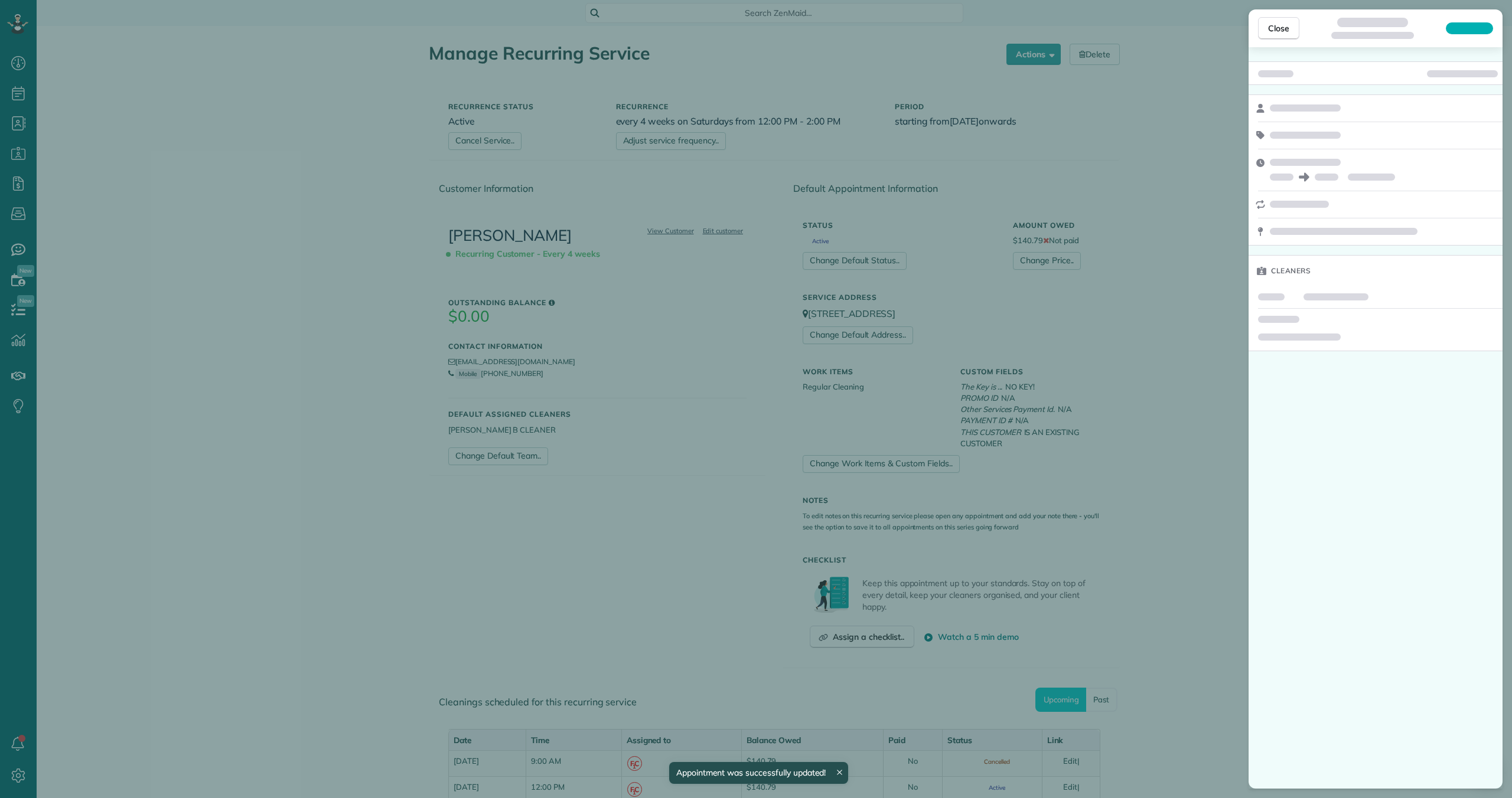
click at [18, 94] on div "Close Cleaners" at bounding box center [756, 399] width 1512 height 798
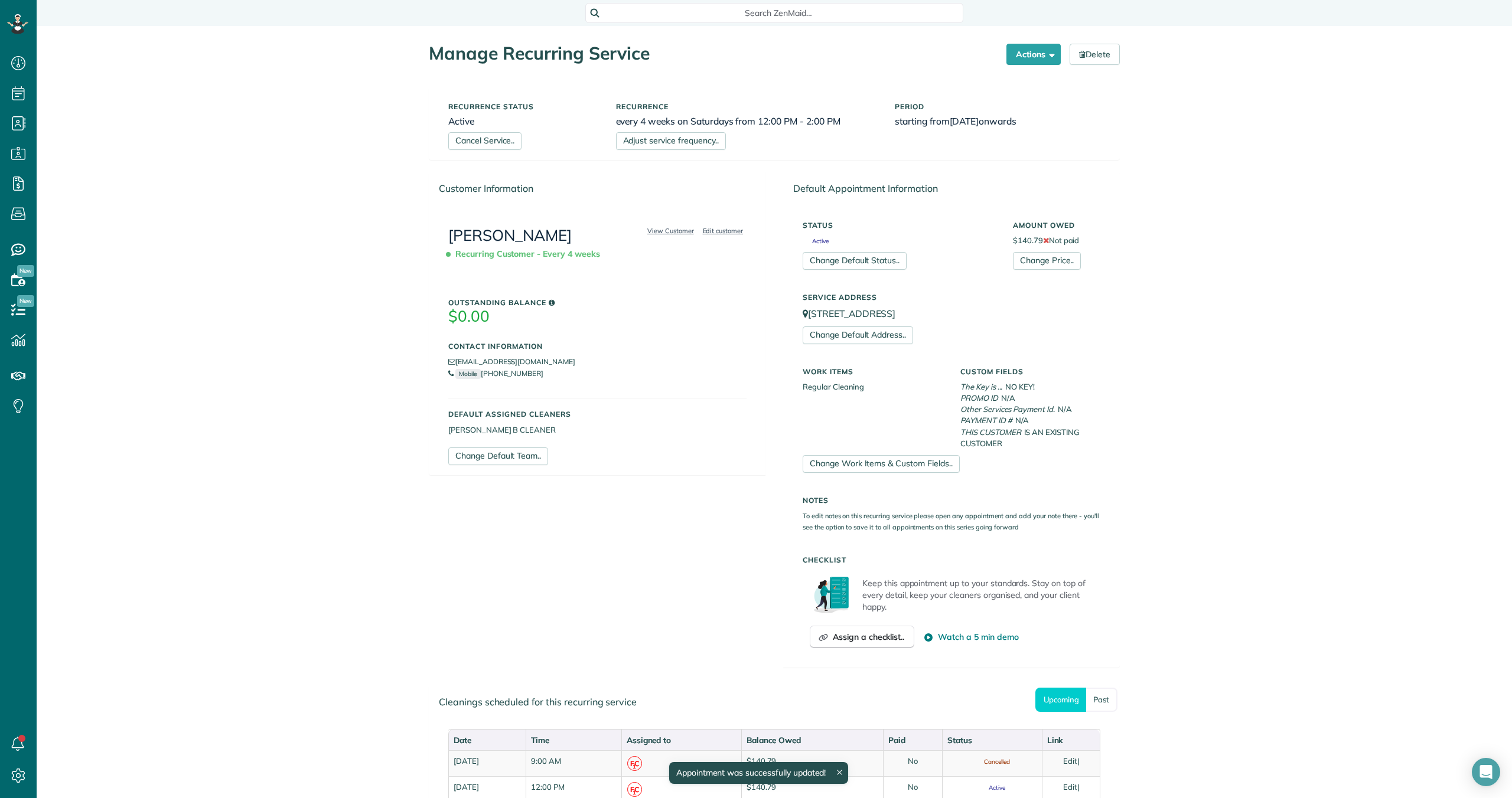
drag, startPoint x: 863, startPoint y: 318, endPoint x: 909, endPoint y: 529, distance: 216.0
click at [873, 342] on div "Service Address 123 River Street Apt 104 Jersey City NJ 07302 Change Default Ad…" at bounding box center [951, 315] width 315 height 57
click at [16, 99] on icon at bounding box center [18, 93] width 24 height 24
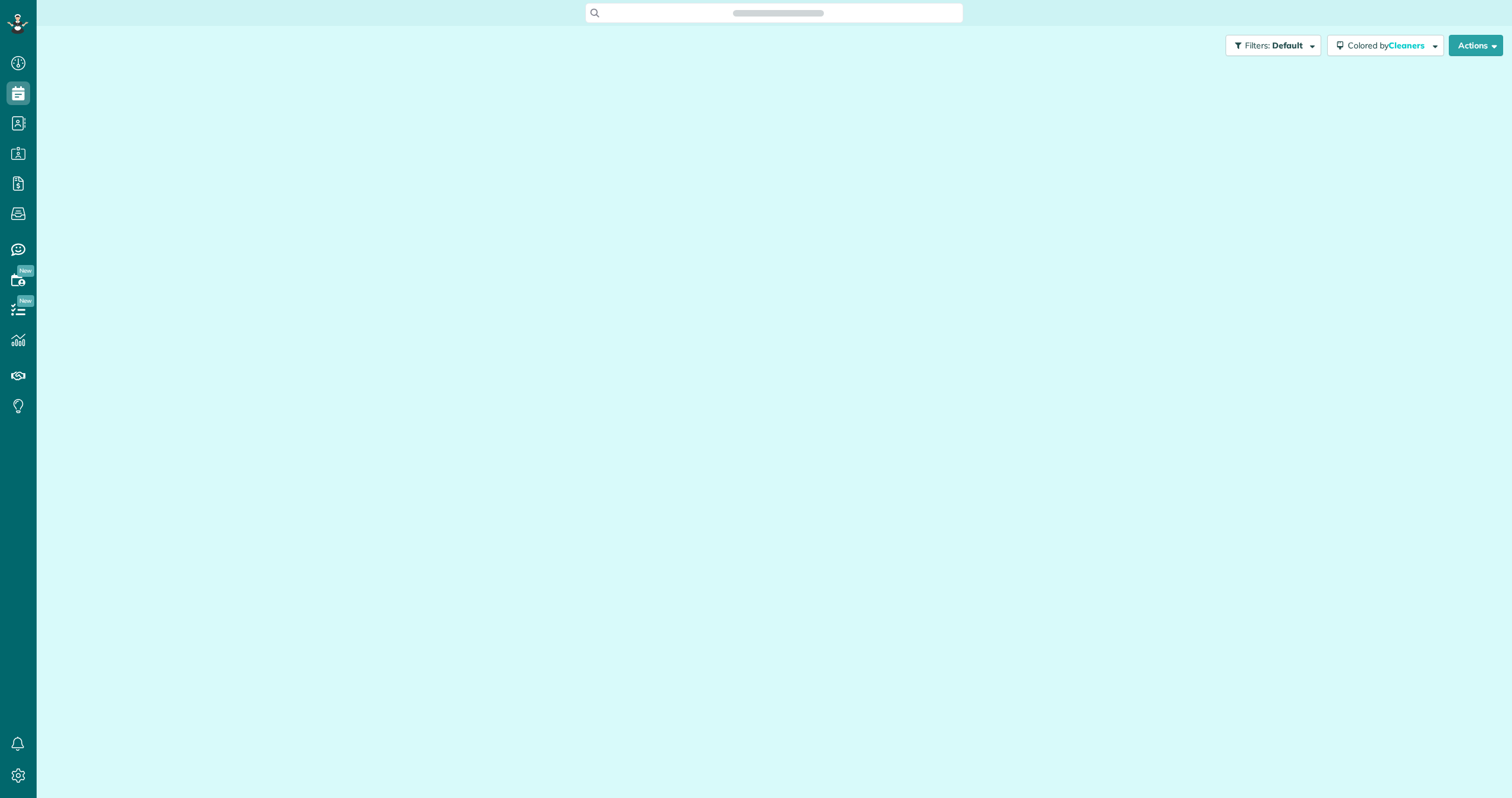
scroll to position [6, 6]
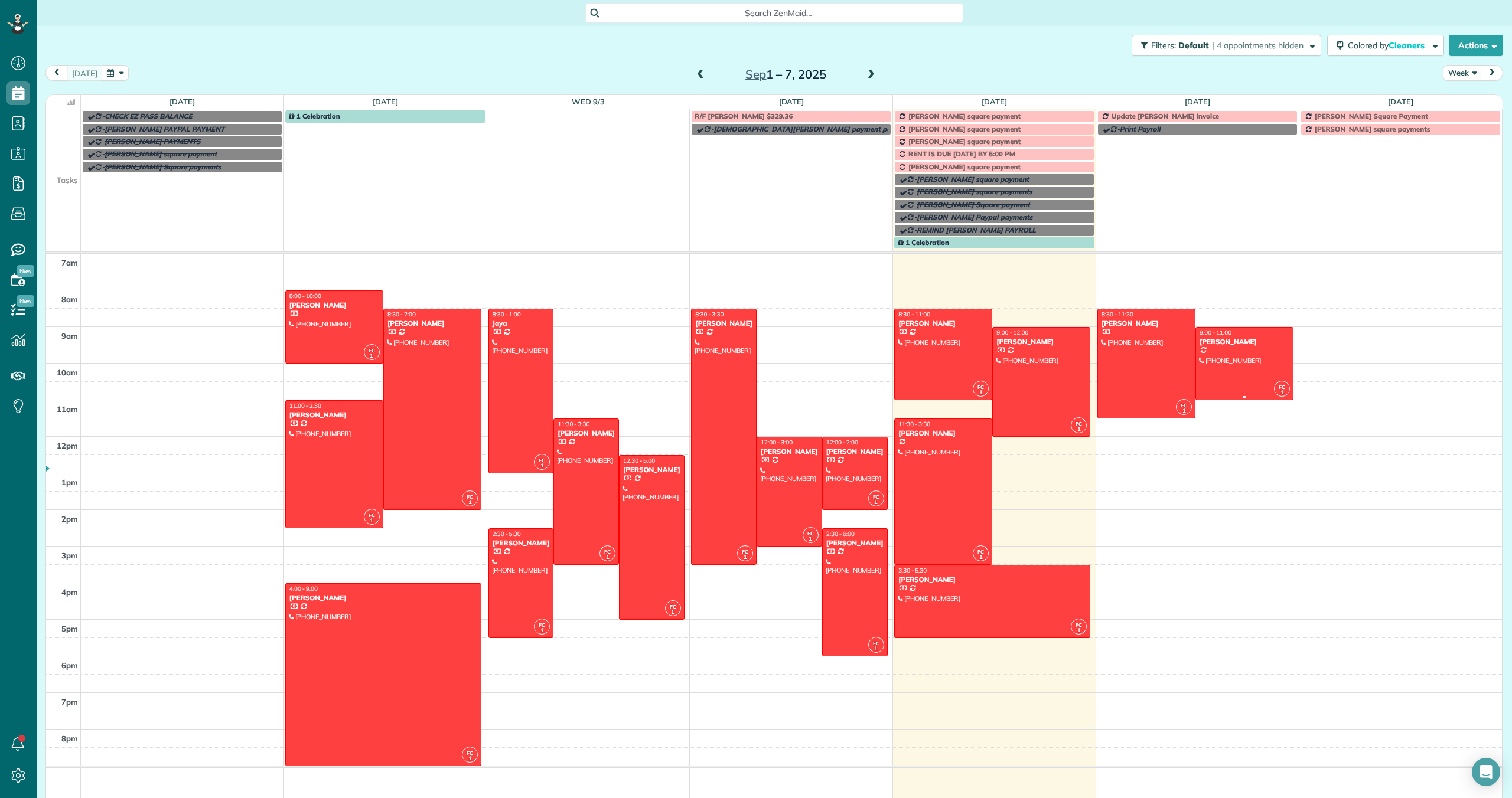
click at [1237, 362] on div at bounding box center [1244, 363] width 97 height 72
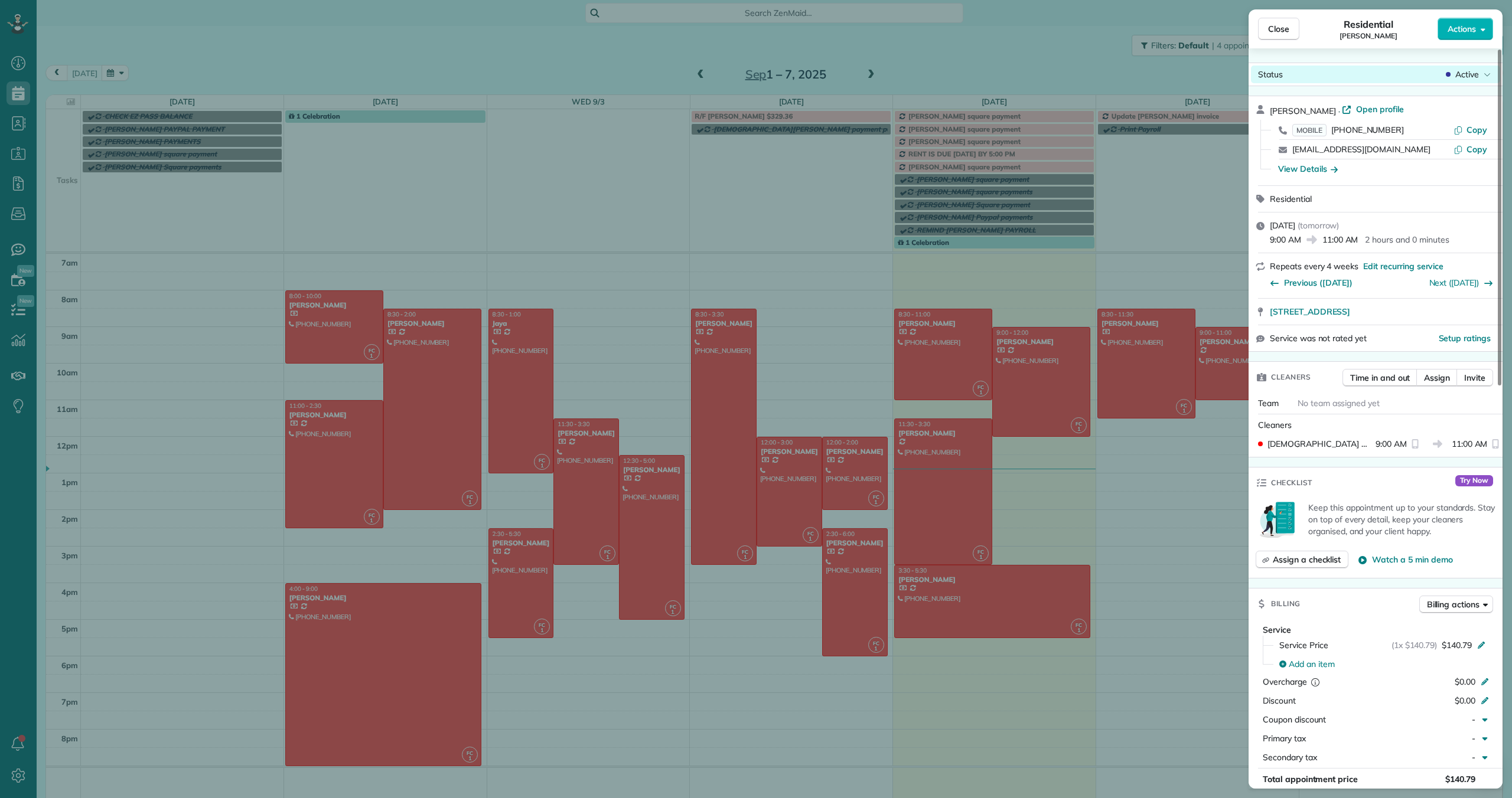
click at [1467, 74] on span "Active" at bounding box center [1467, 74] width 24 height 12
click at [1424, 128] on span "Cancelled" at bounding box center [1412, 129] width 38 height 12
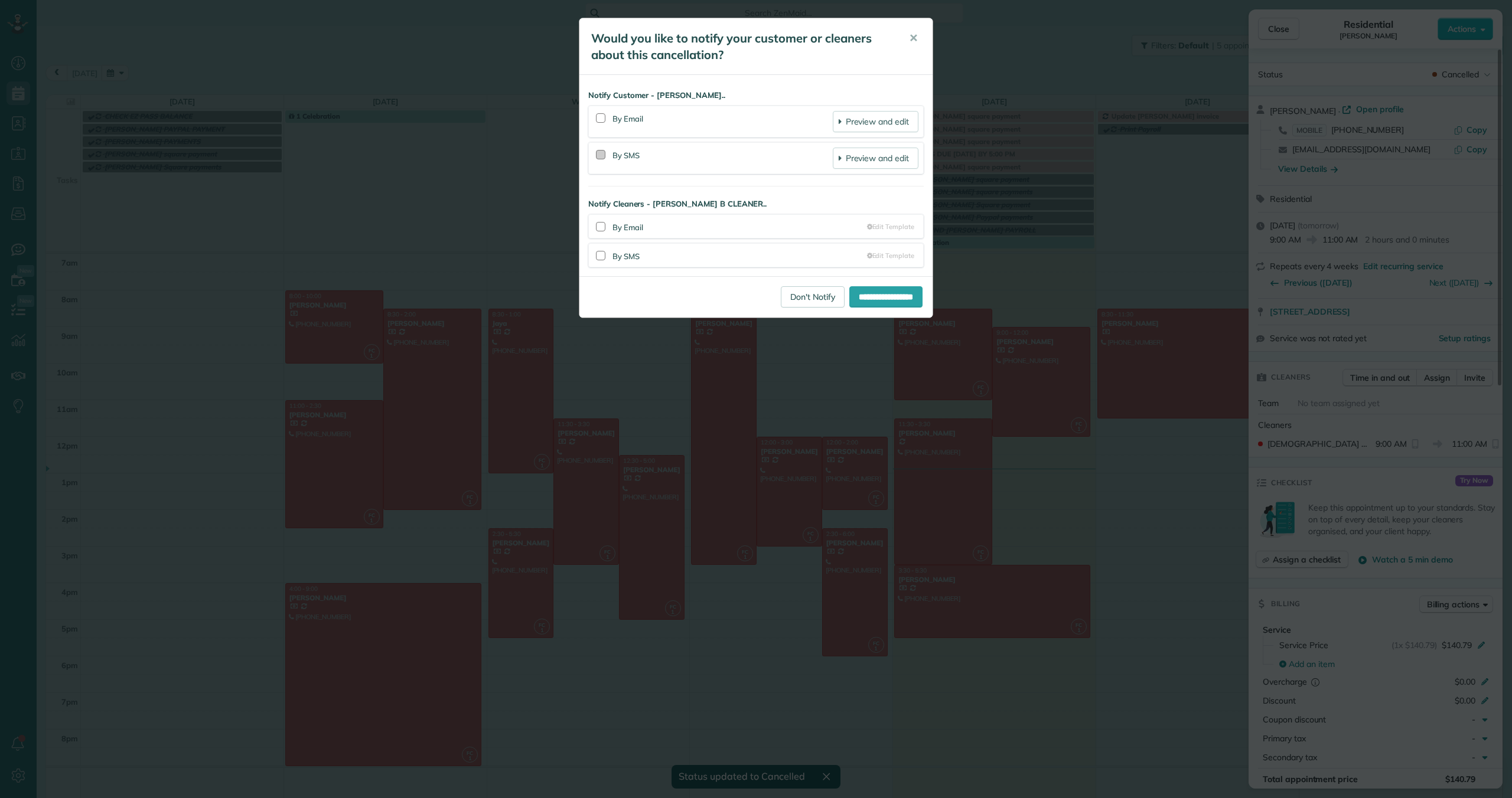
click at [598, 152] on div at bounding box center [601, 155] width 10 height 10
click at [598, 117] on div at bounding box center [601, 118] width 10 height 10
click at [863, 297] on input "**********" at bounding box center [886, 297] width 73 height 21
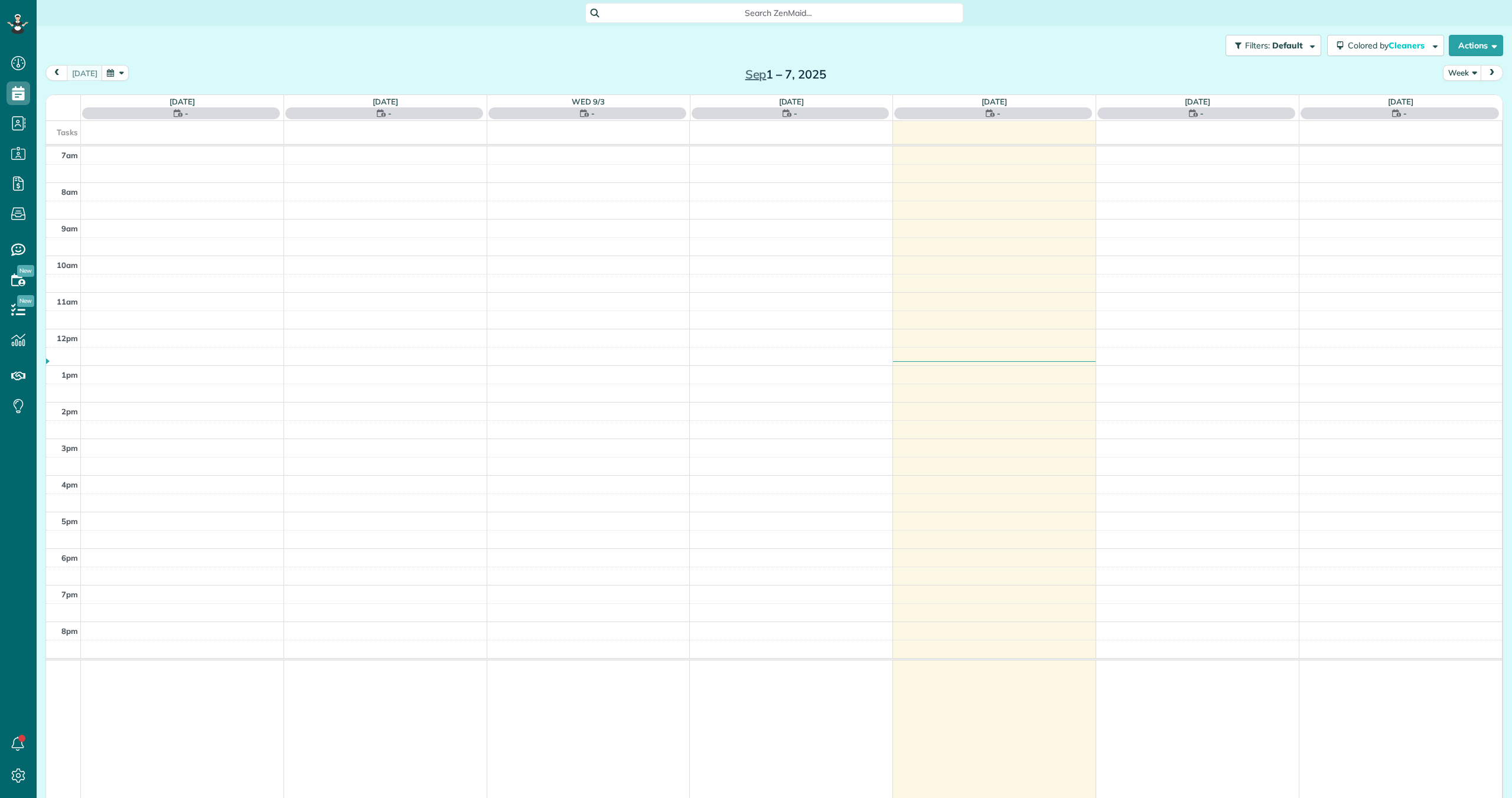
scroll to position [6, 6]
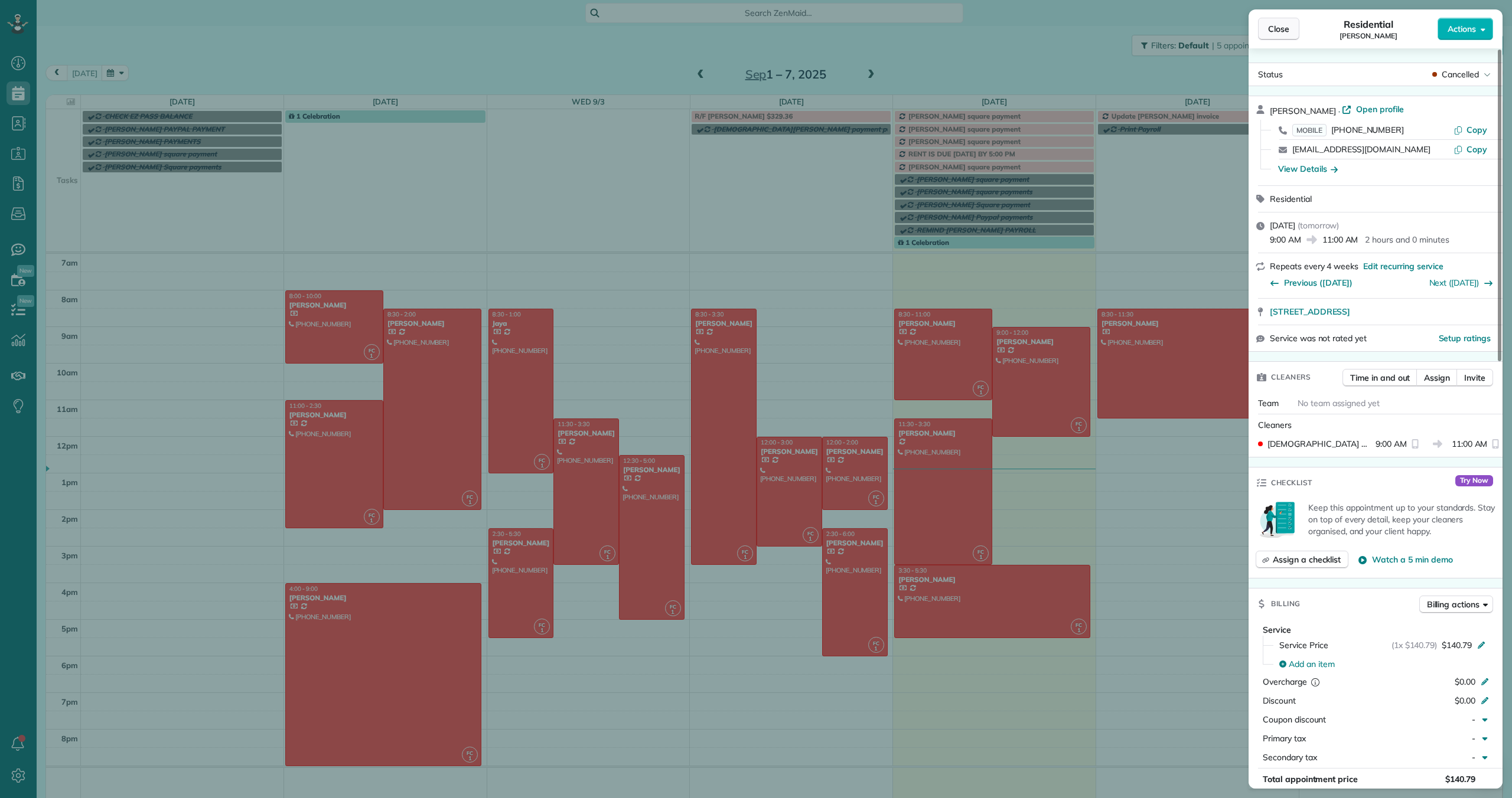
click at [1271, 30] on span "Close" at bounding box center [1278, 29] width 21 height 12
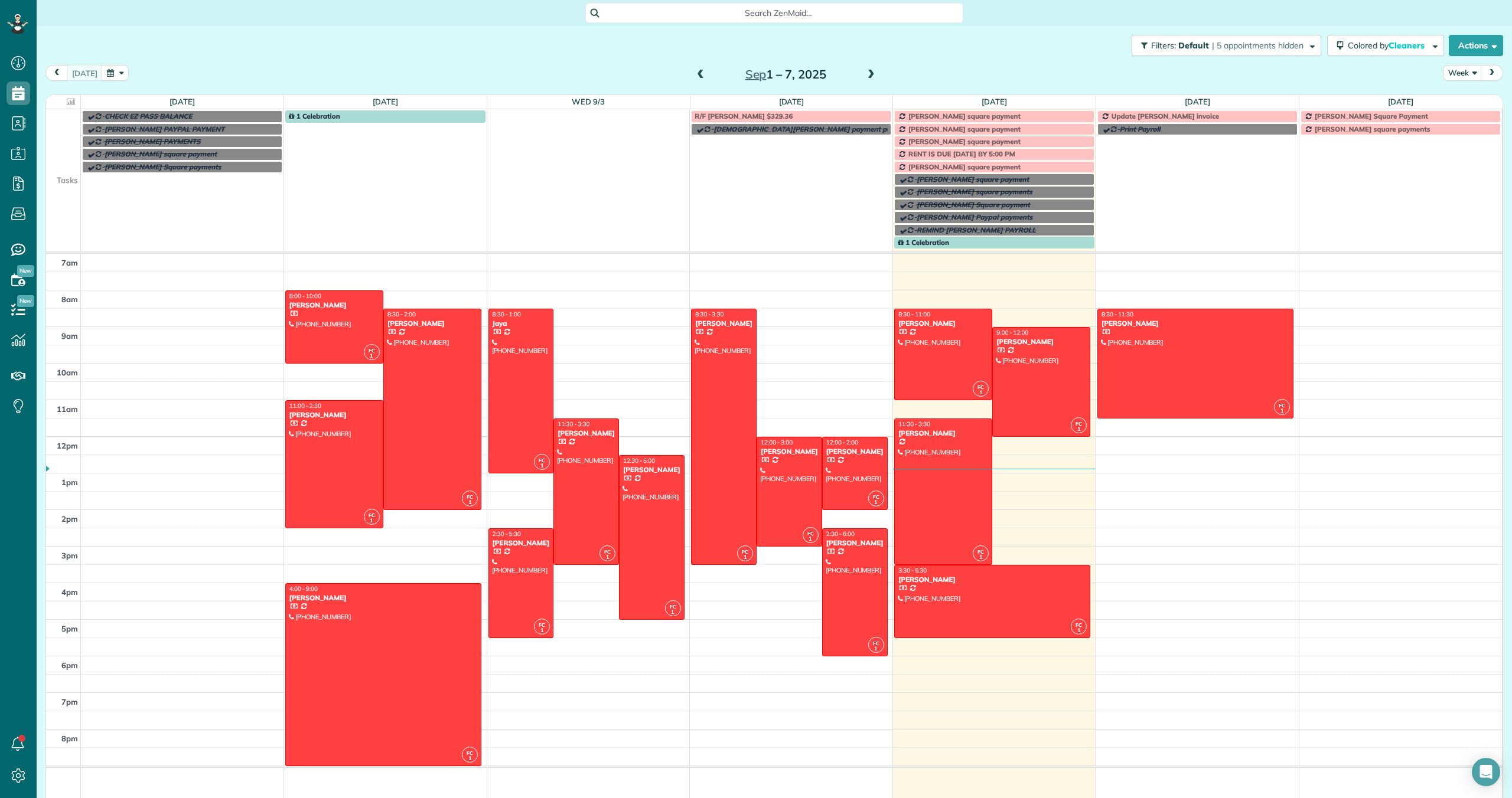
click at [867, 74] on span at bounding box center [871, 74] width 13 height 11
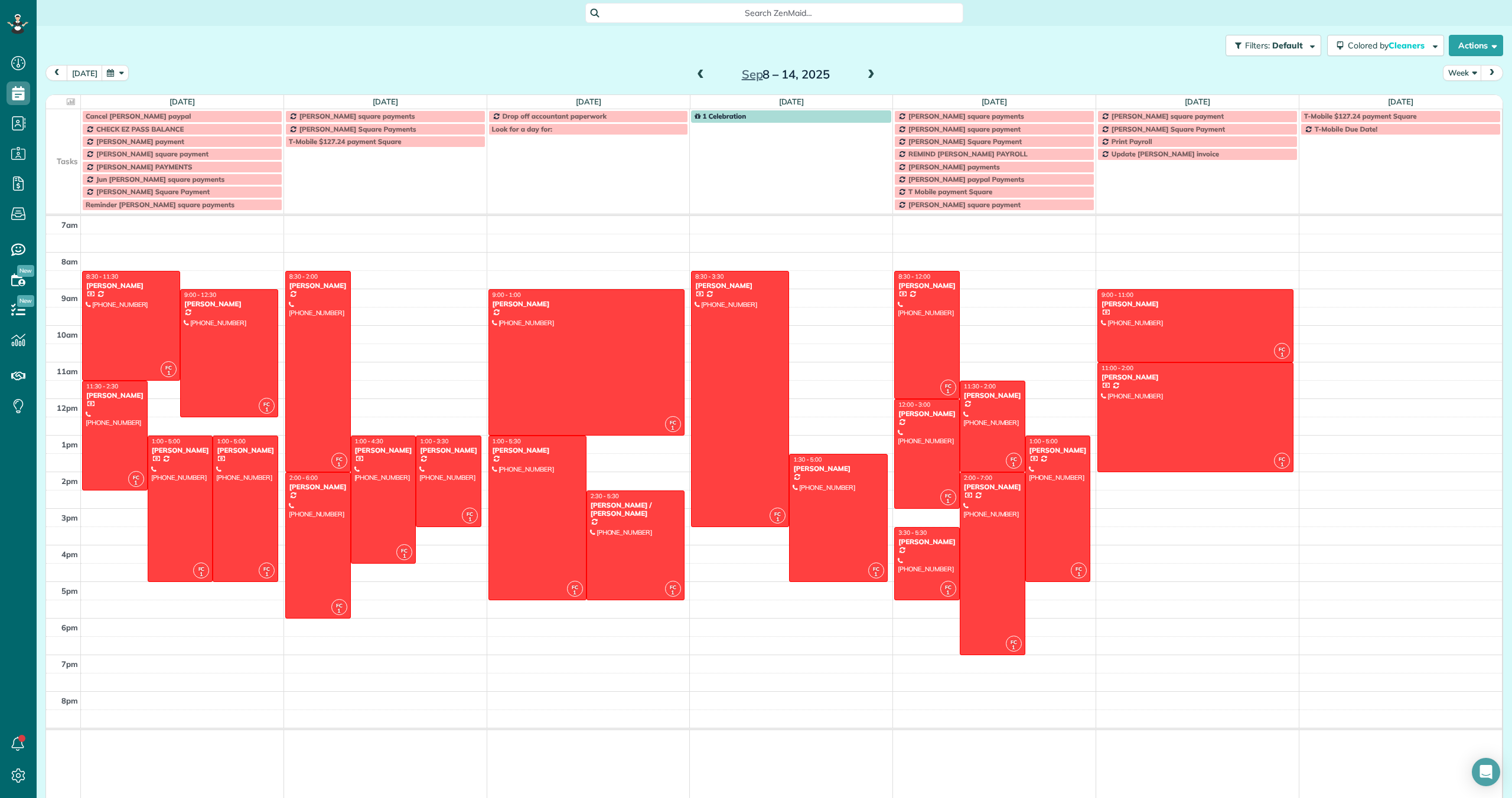
click at [867, 74] on span at bounding box center [871, 74] width 13 height 11
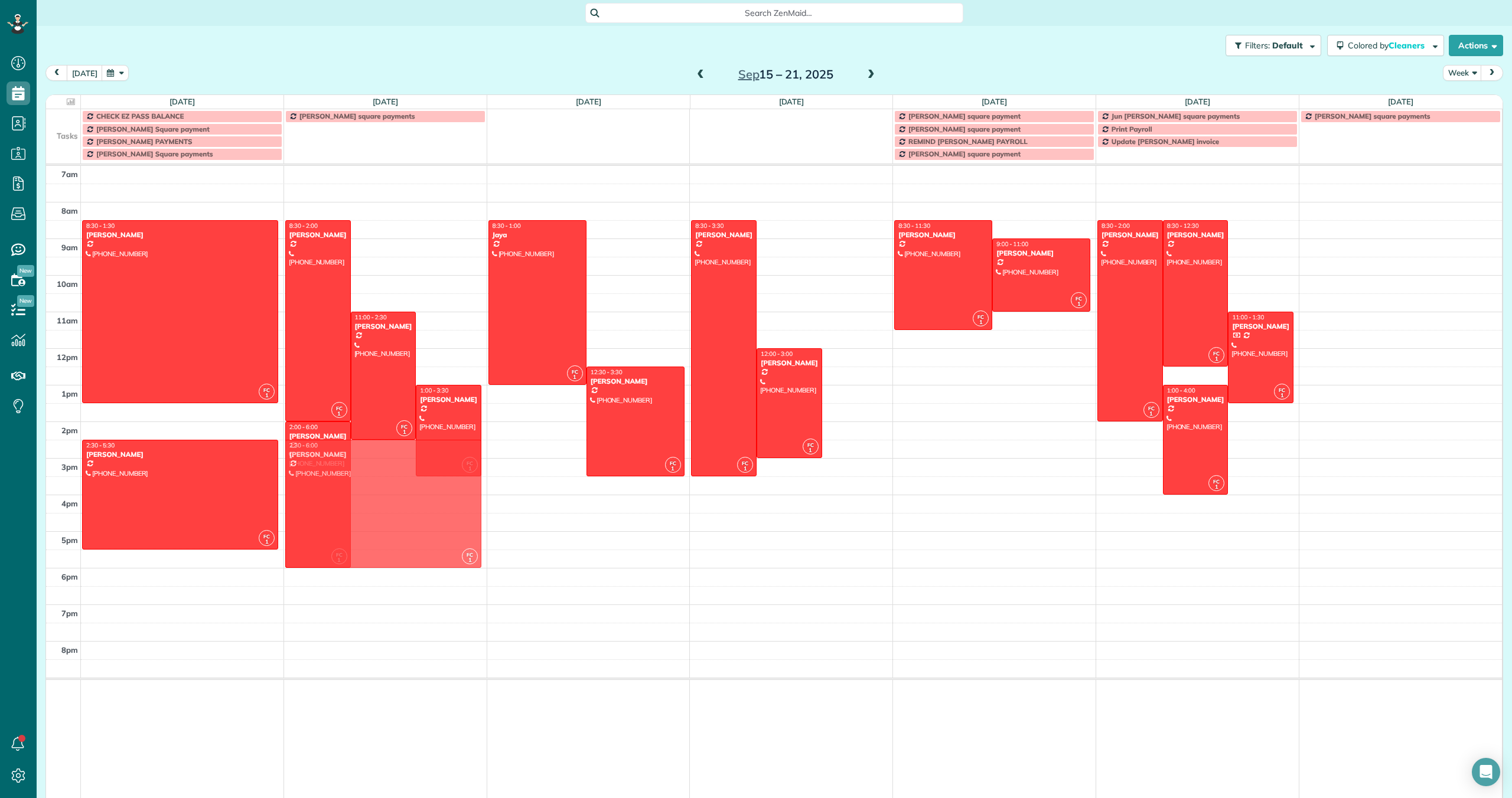
drag, startPoint x: 859, startPoint y: 477, endPoint x: 451, endPoint y: 478, distance: 408.0
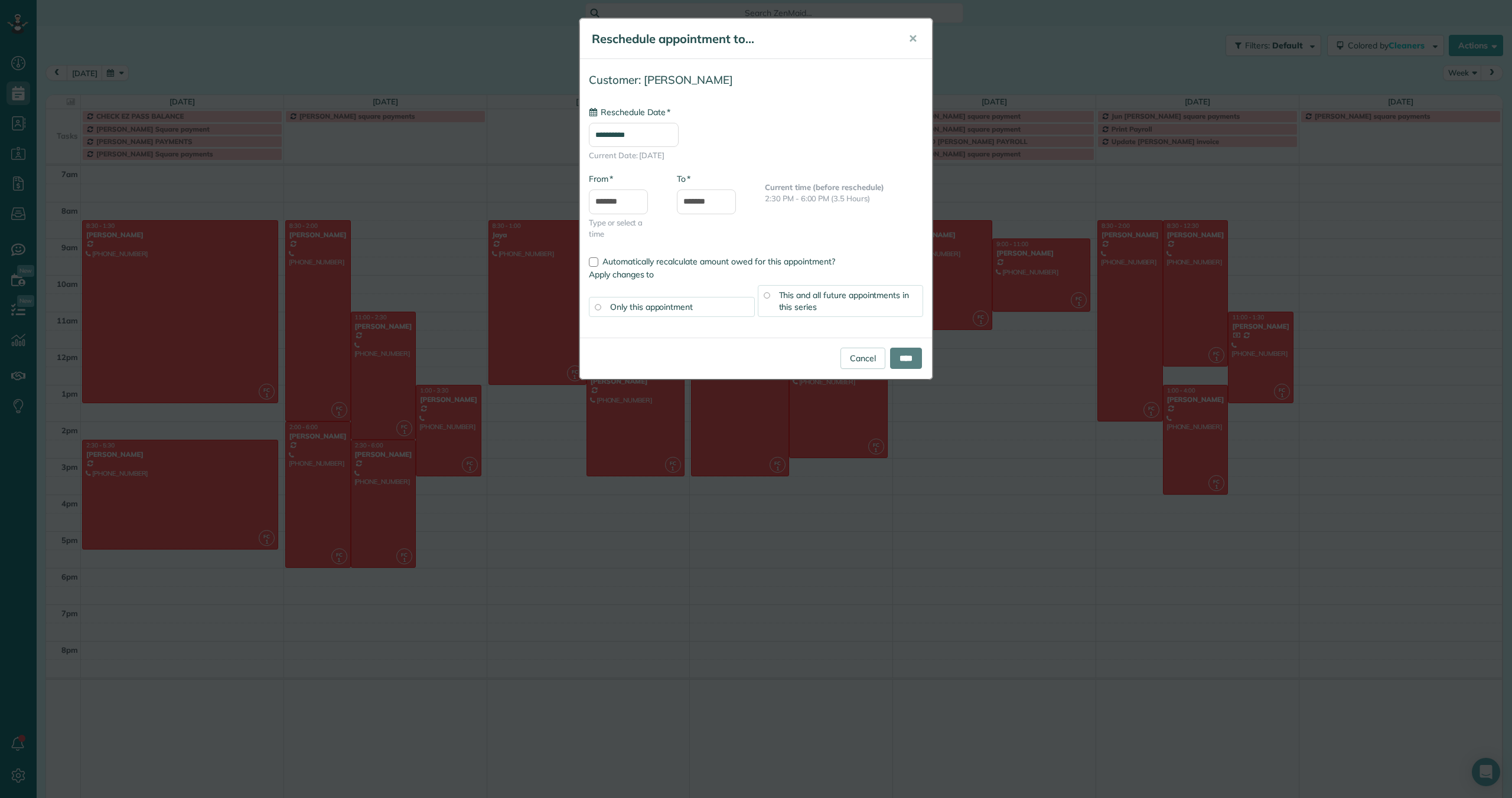
type input "**********"
click at [819, 301] on div "This and all future appointments in this series" at bounding box center [841, 301] width 166 height 32
click at [907, 361] on input "****" at bounding box center [905, 359] width 32 height 21
